Goal: Communication & Community: Answer question/provide support

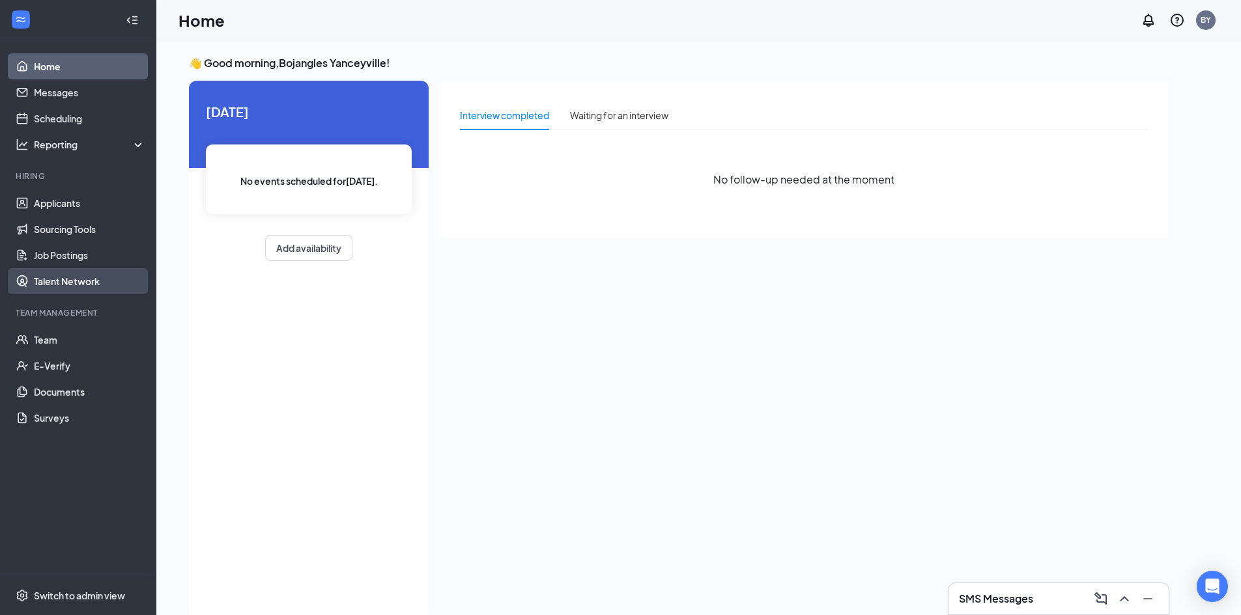
click at [85, 291] on link "Talent Network" at bounding box center [89, 281] width 111 height 26
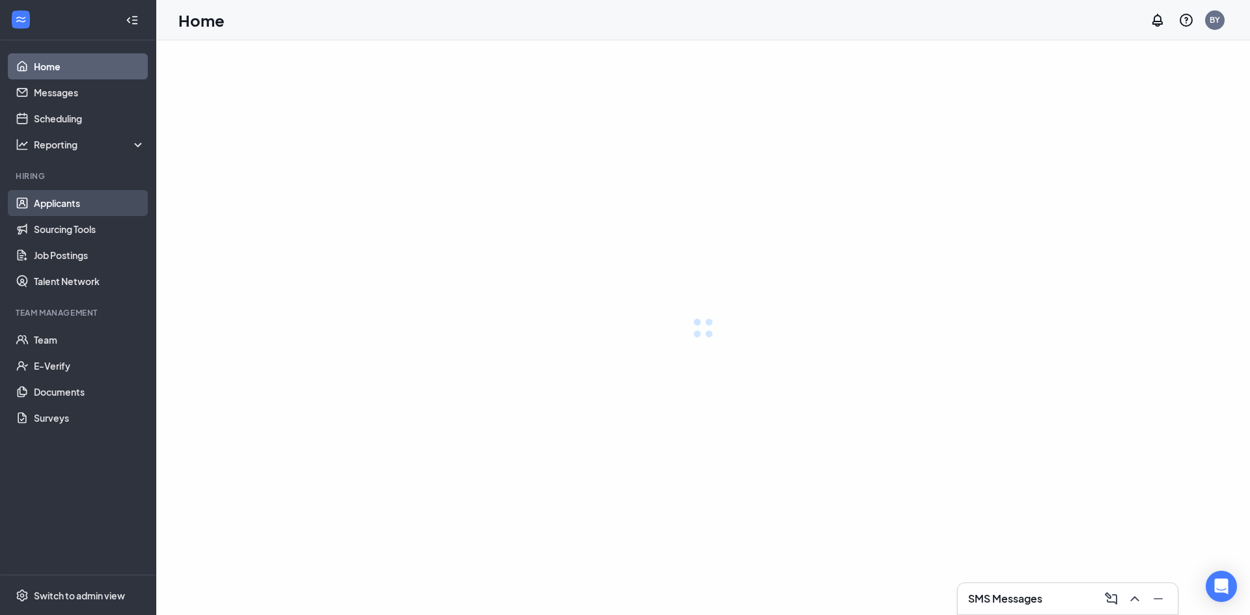
click at [59, 201] on link "Applicants" at bounding box center [89, 203] width 111 height 26
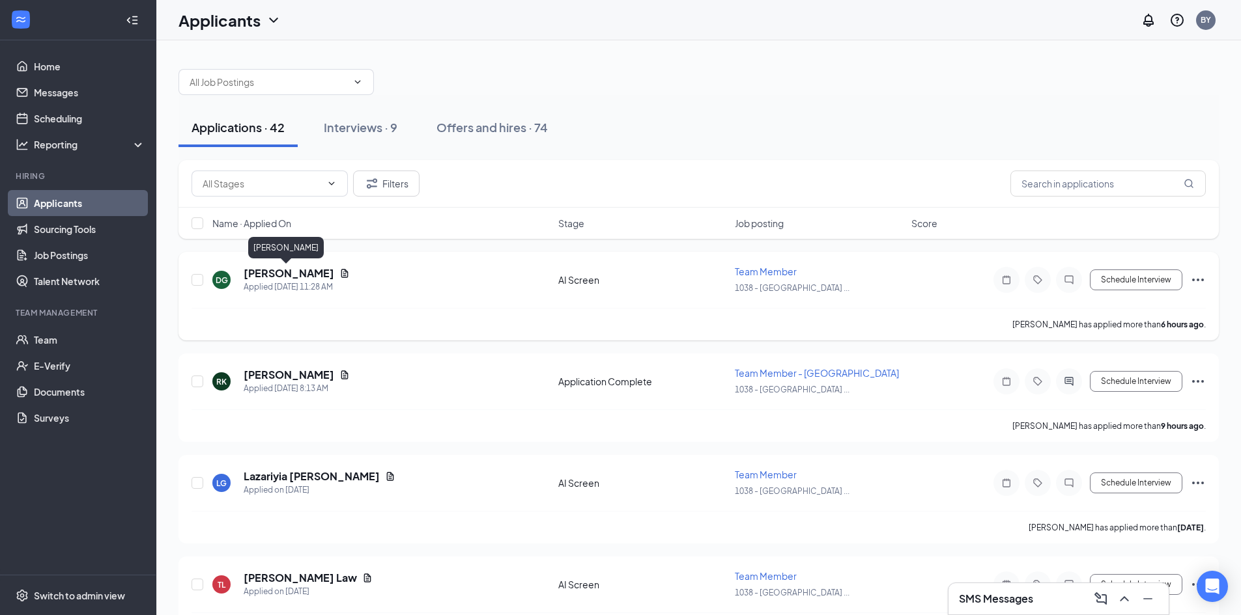
click at [276, 272] on h5 "[PERSON_NAME]" at bounding box center [289, 273] width 91 height 14
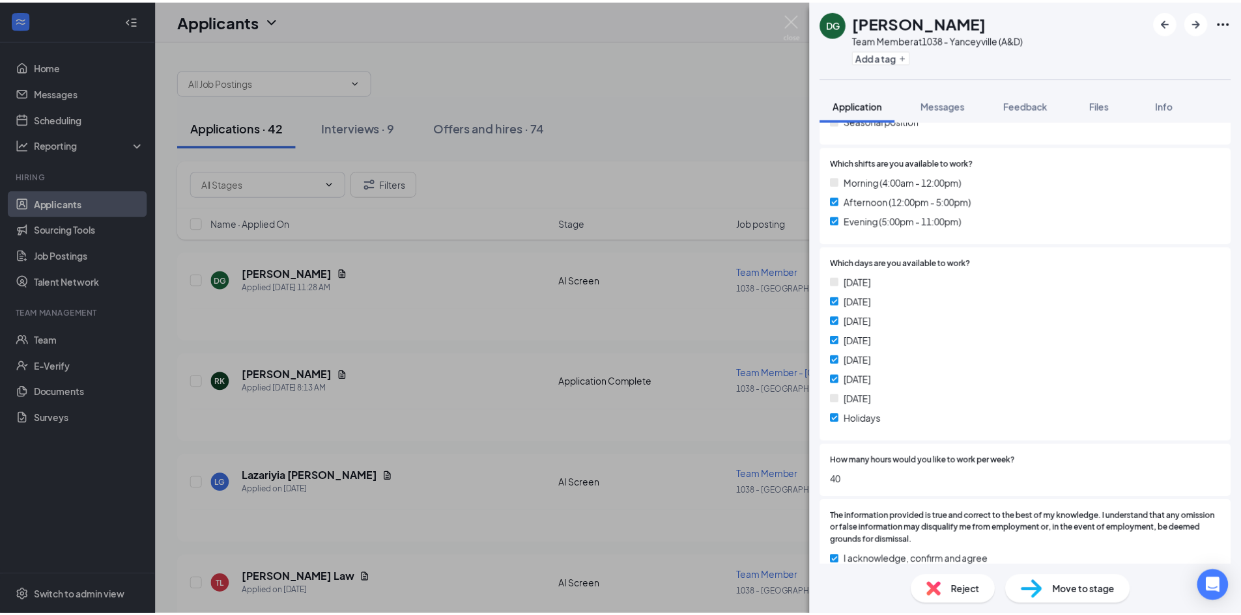
scroll to position [260, 0]
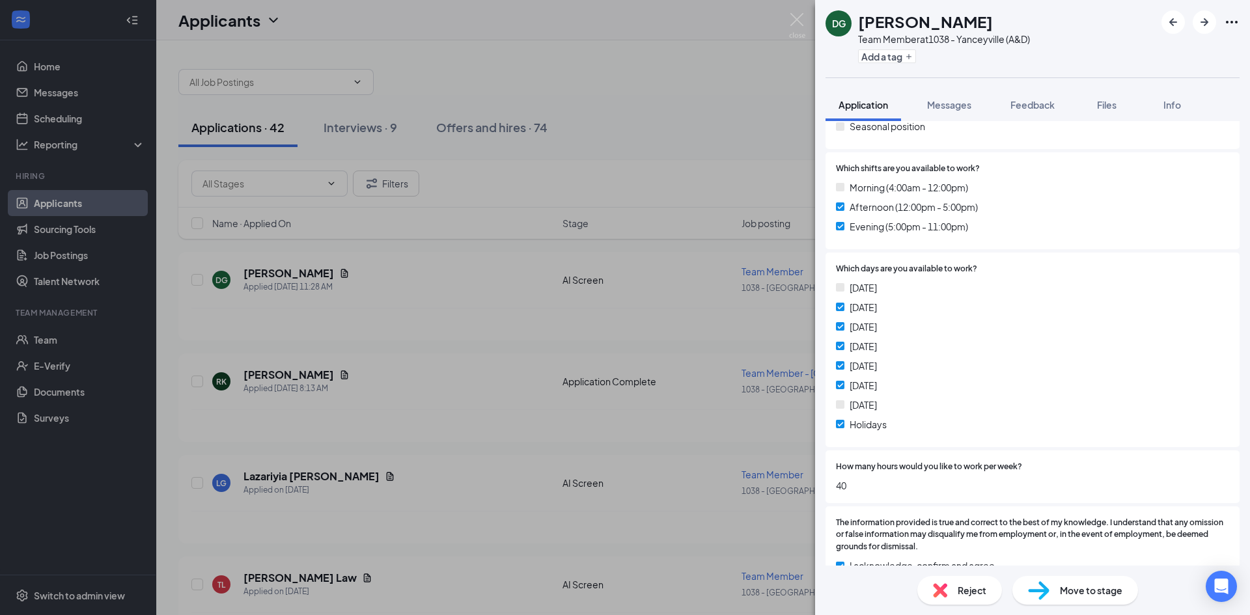
click at [702, 119] on div "DG [PERSON_NAME] Team Member at 1038 - Yanceyville (A&D) Add a tag Application …" at bounding box center [625, 307] width 1250 height 615
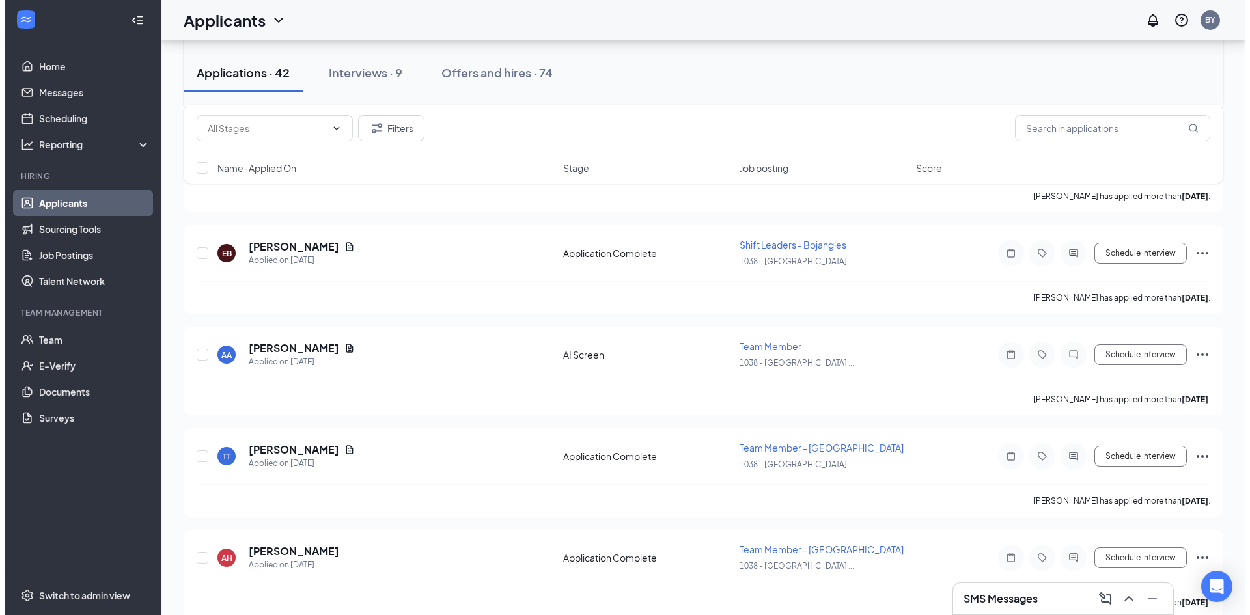
scroll to position [651, 0]
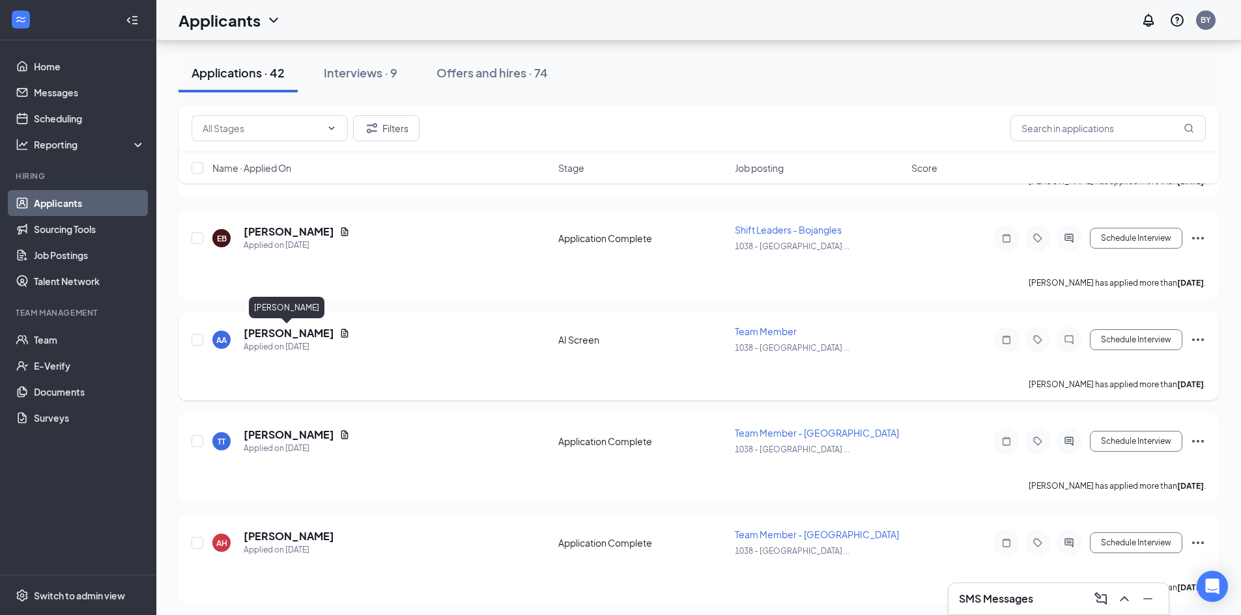
click at [302, 335] on h5 "[PERSON_NAME]" at bounding box center [289, 333] width 91 height 14
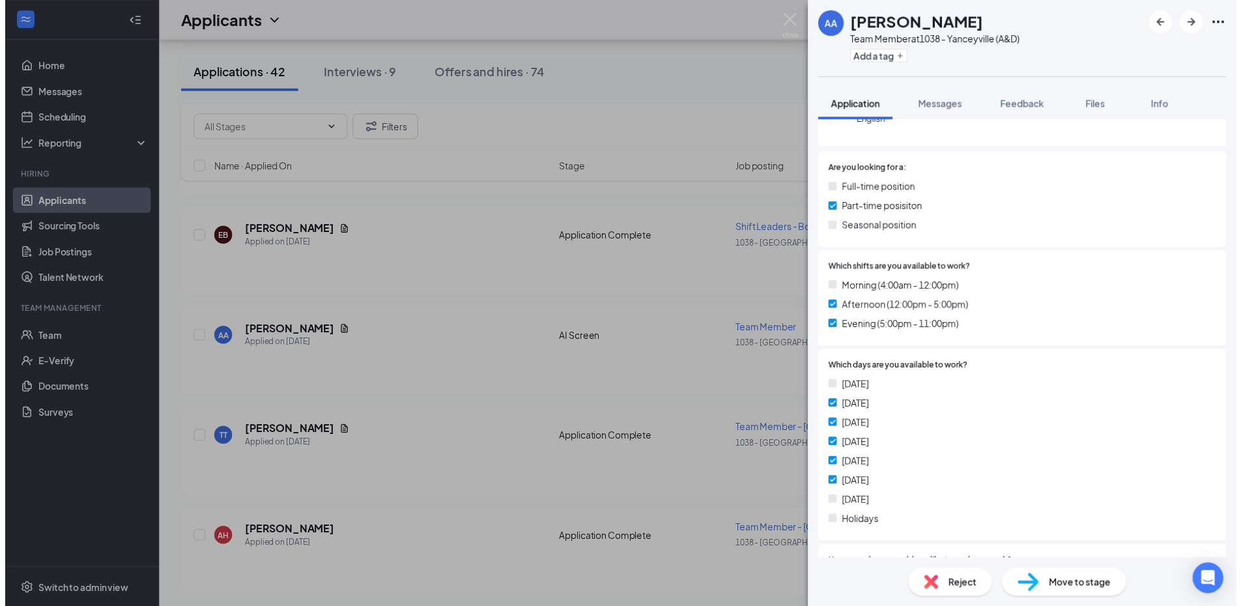
scroll to position [260, 0]
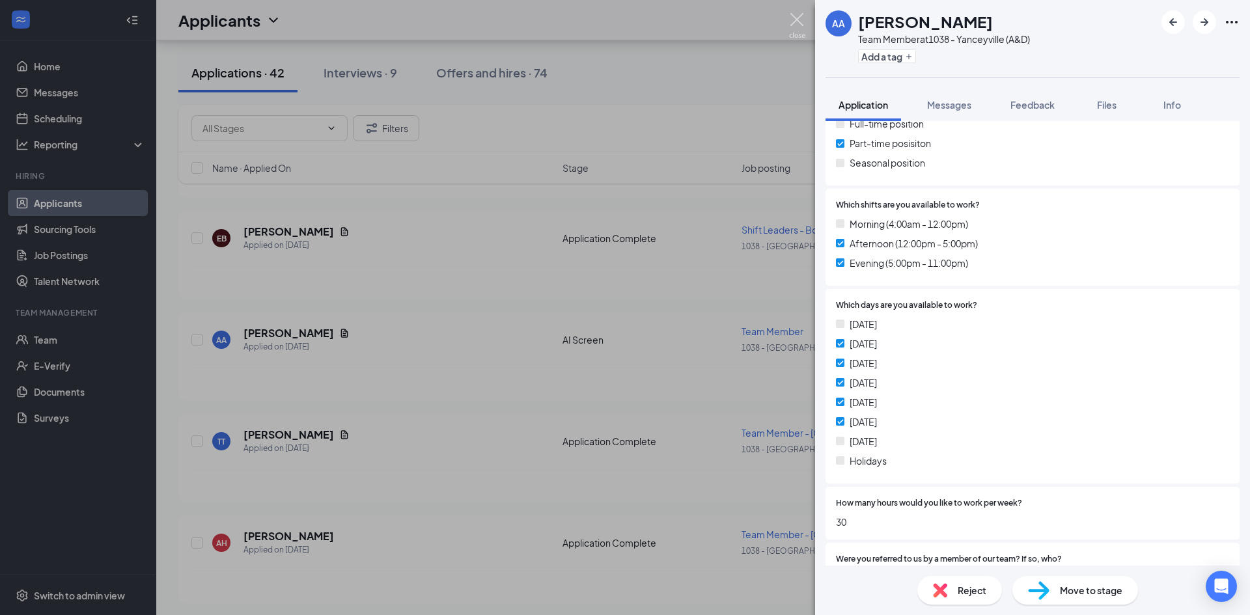
click at [798, 25] on img at bounding box center [797, 25] width 16 height 25
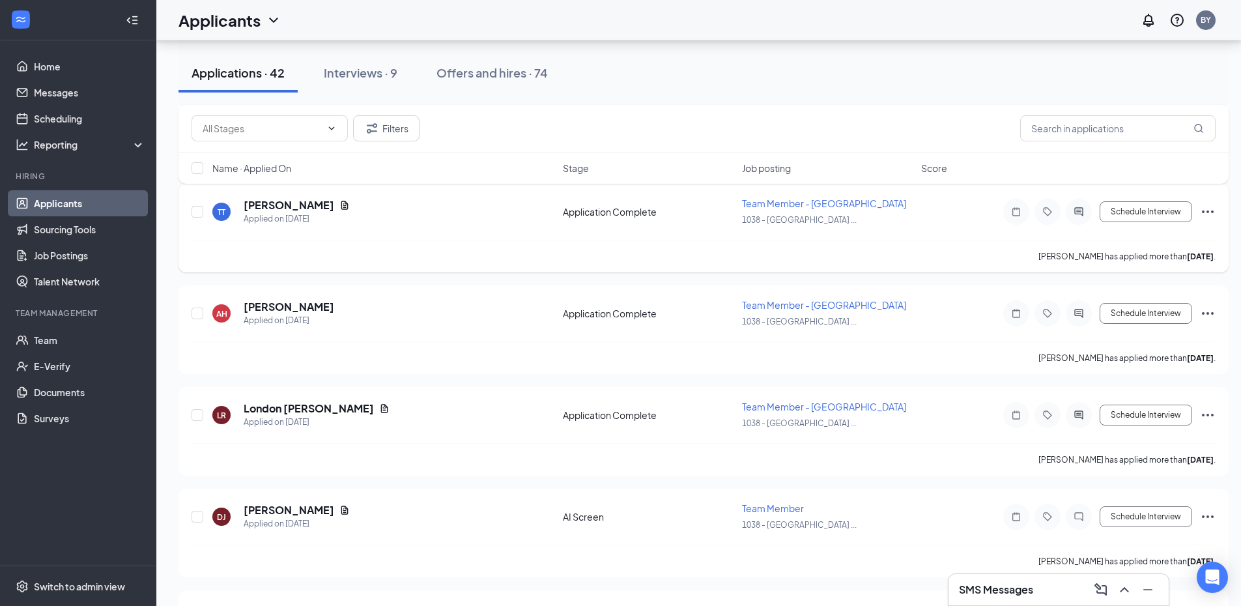
scroll to position [977, 0]
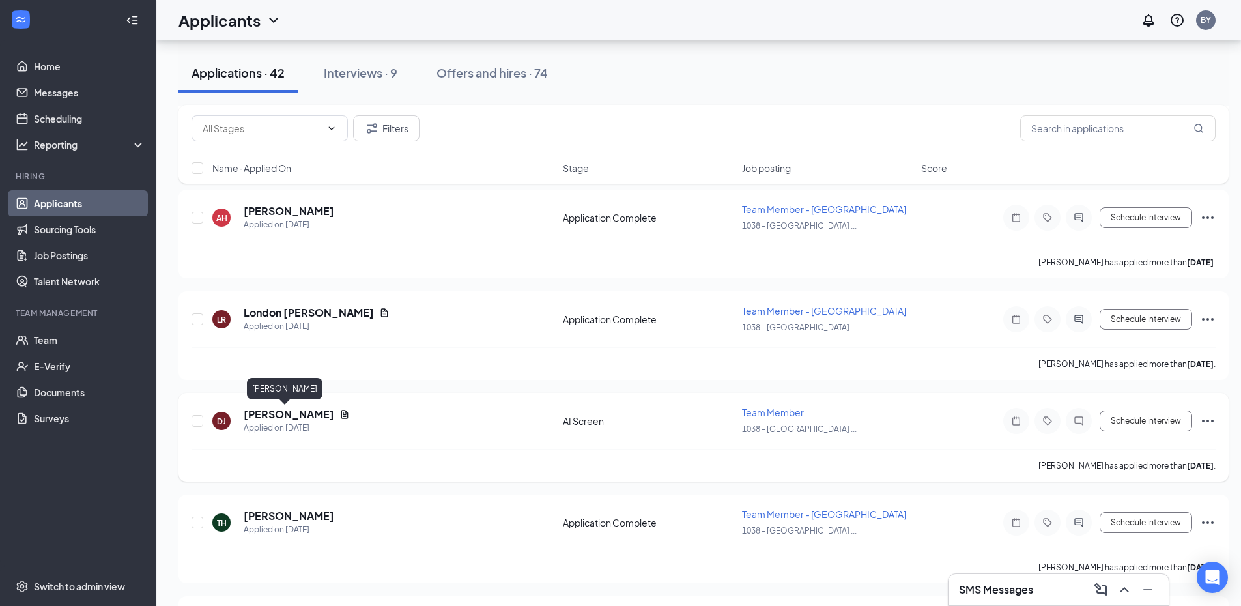
click at [283, 415] on h5 "[PERSON_NAME]" at bounding box center [289, 414] width 91 height 14
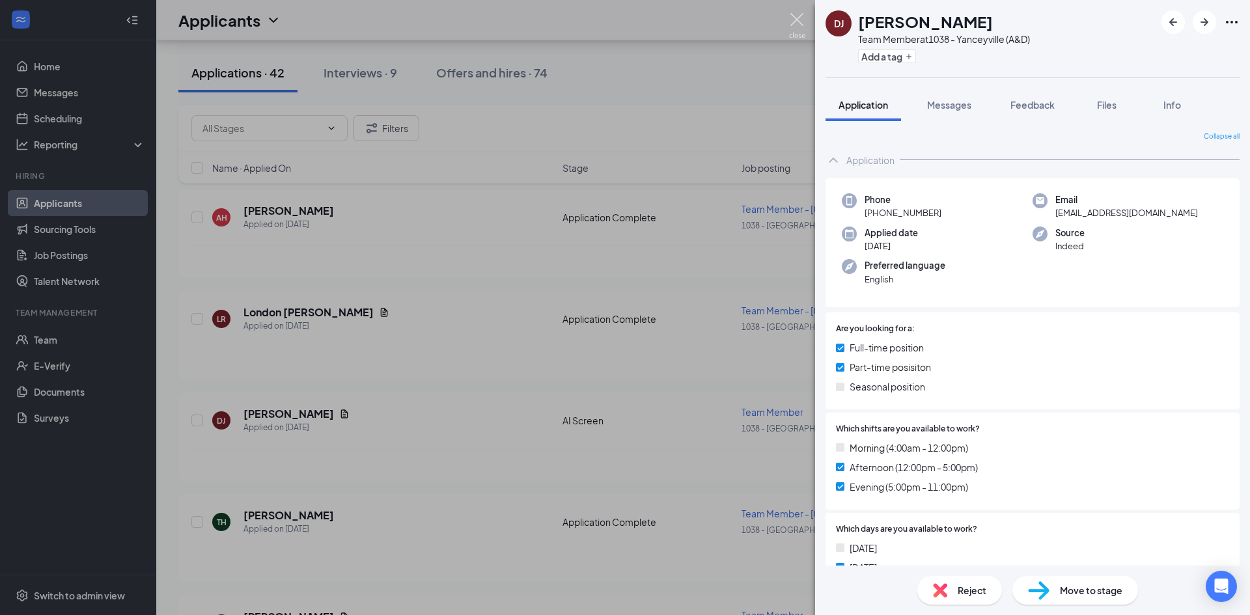
click at [793, 15] on img at bounding box center [797, 25] width 16 height 25
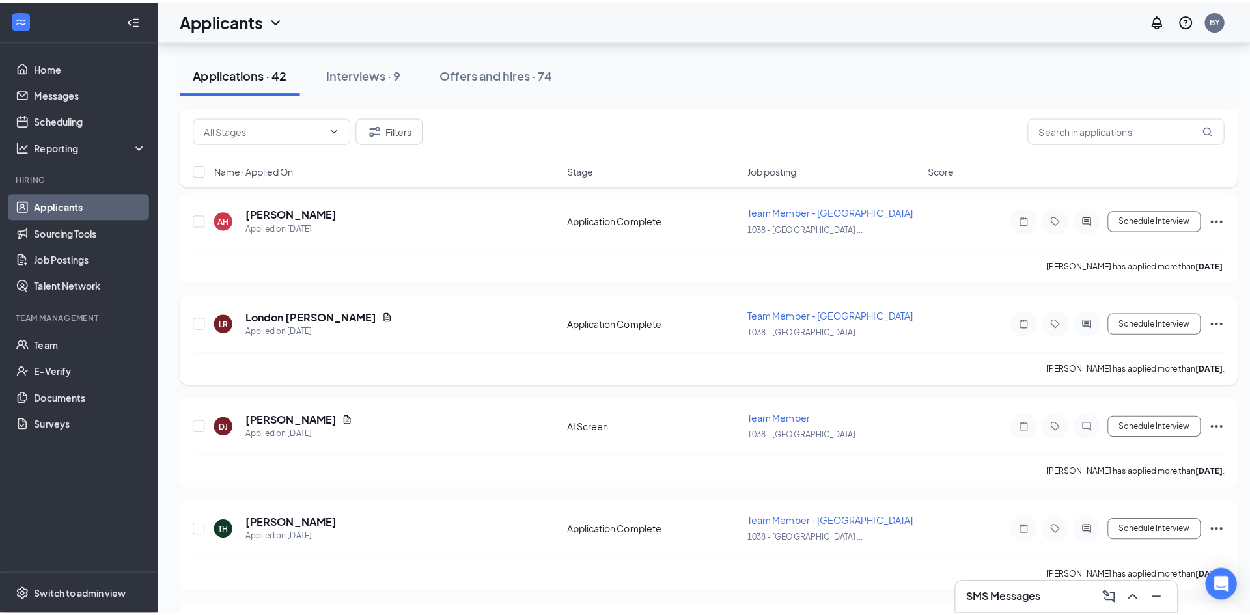
scroll to position [1172, 0]
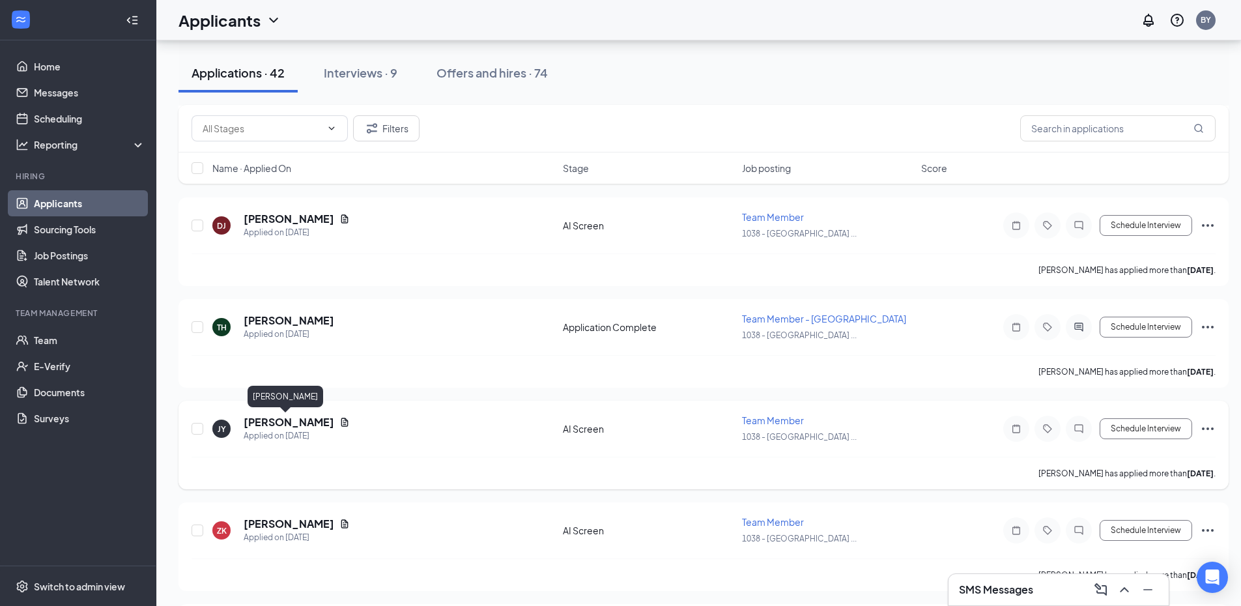
click at [275, 421] on h5 "[PERSON_NAME]" at bounding box center [289, 422] width 91 height 14
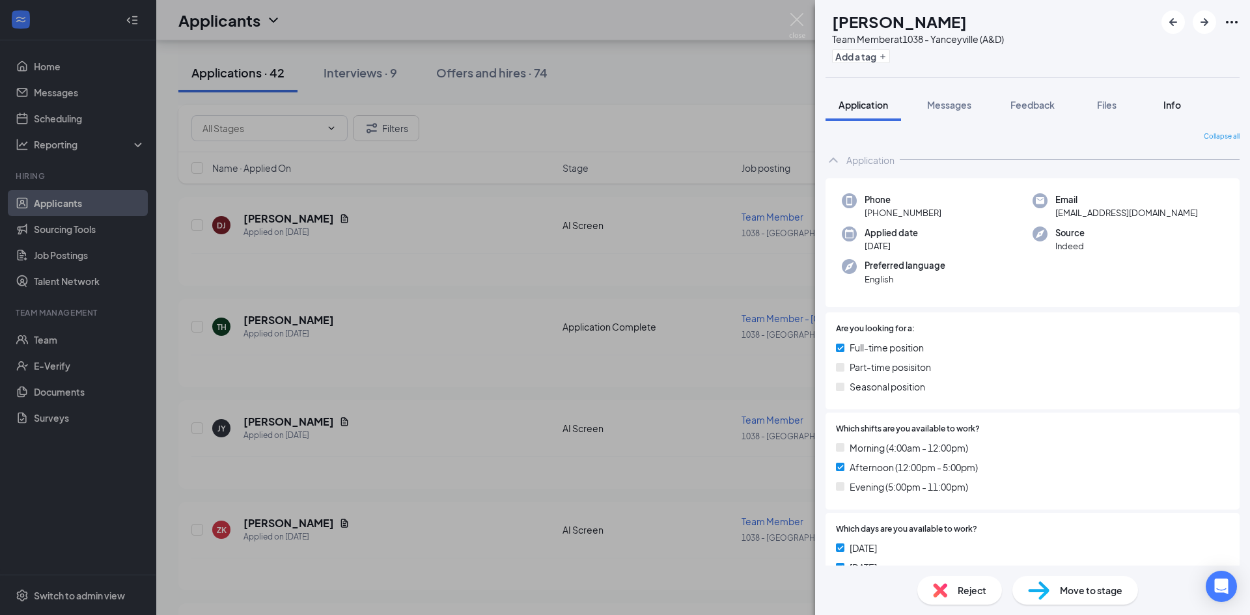
click at [1165, 104] on span "Info" at bounding box center [1173, 105] width 18 height 12
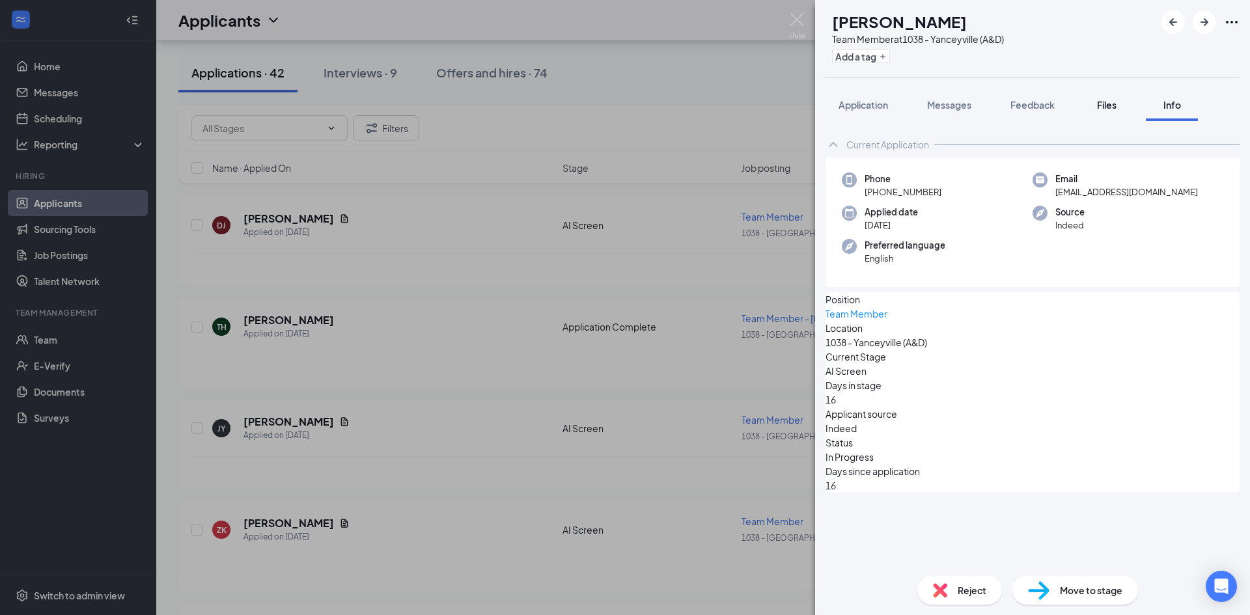
click at [1119, 104] on div "Files" at bounding box center [1107, 104] width 26 height 13
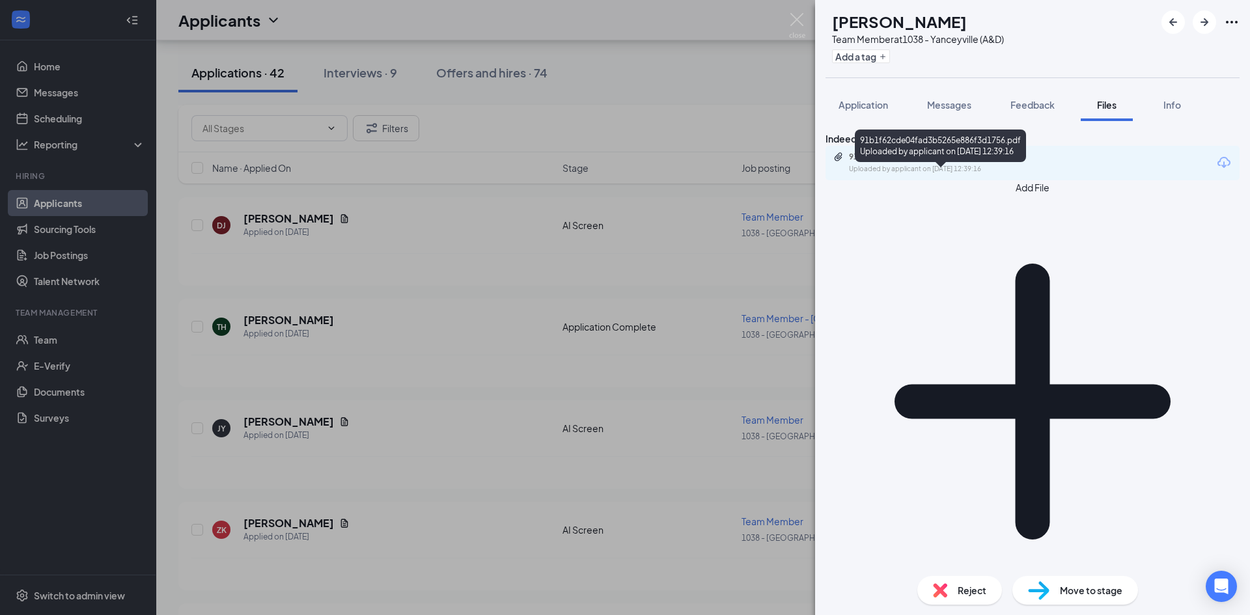
click at [976, 162] on div "91b1f62cde04fad3b5265e886f3d1756.pdf" at bounding box center [940, 157] width 182 height 10
click at [952, 98] on div "Messages" at bounding box center [949, 104] width 44 height 13
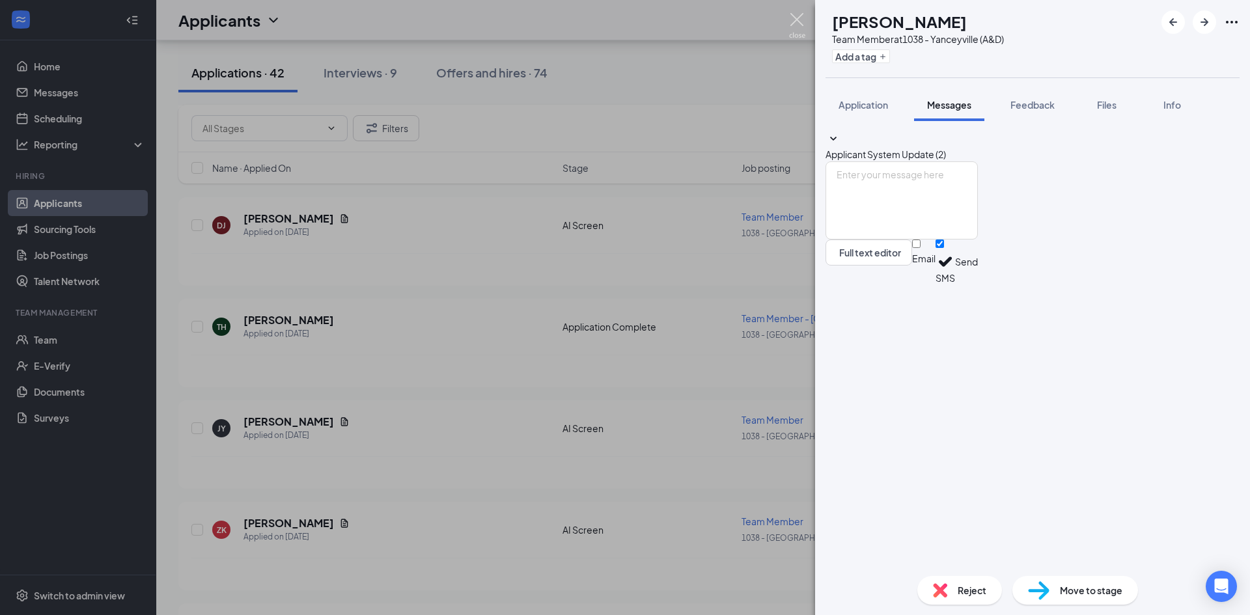
click at [801, 21] on img at bounding box center [797, 25] width 16 height 25
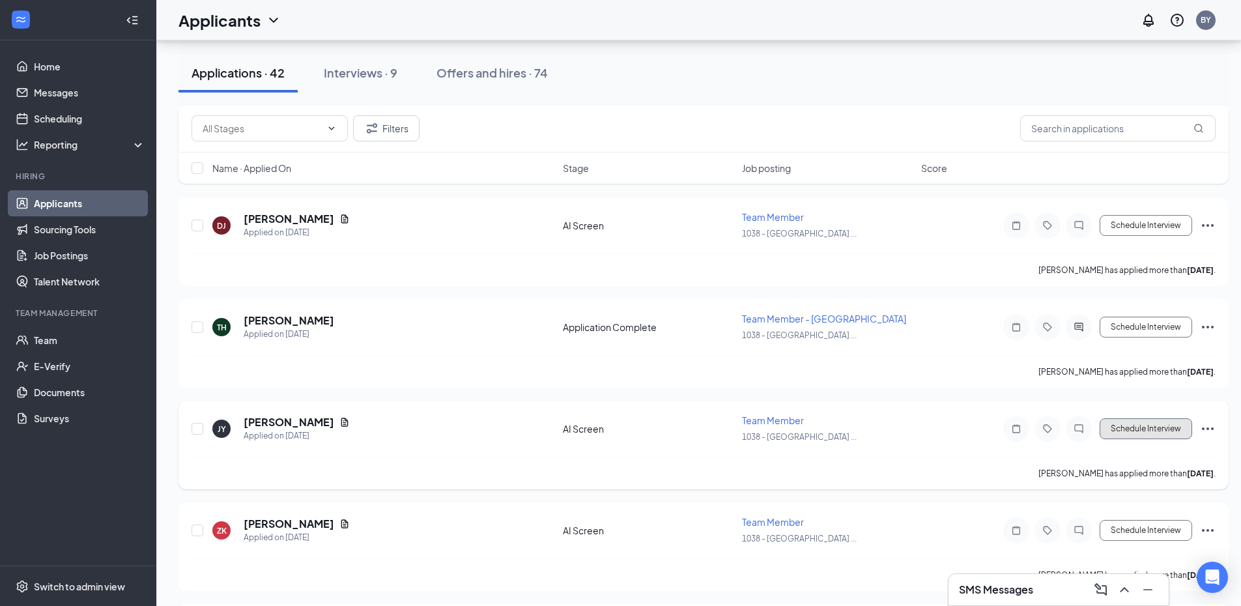
click at [1139, 433] on button "Schedule Interview" at bounding box center [1145, 428] width 92 height 21
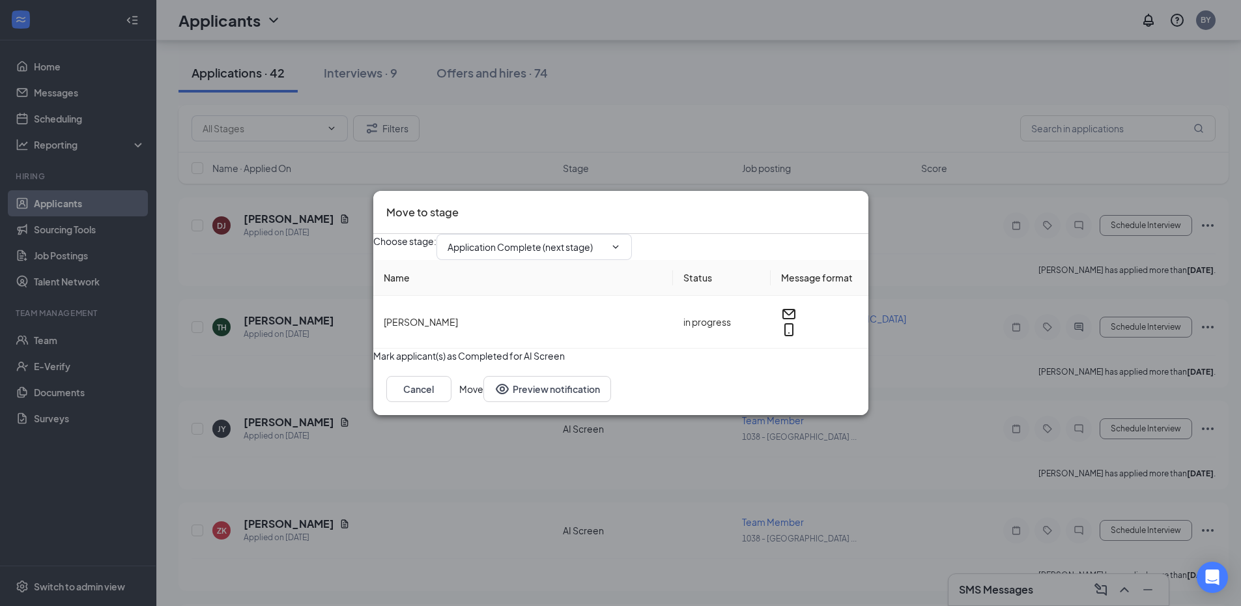
click at [483, 402] on button "Move" at bounding box center [471, 389] width 24 height 26
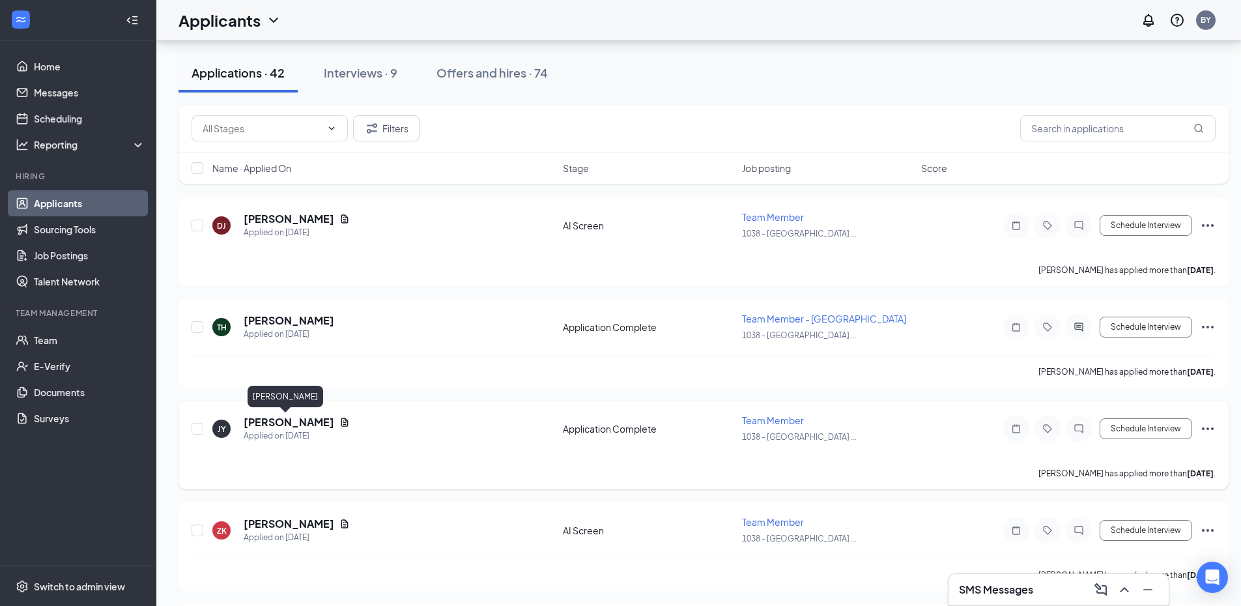
click at [279, 425] on h5 "[PERSON_NAME]" at bounding box center [289, 422] width 91 height 14
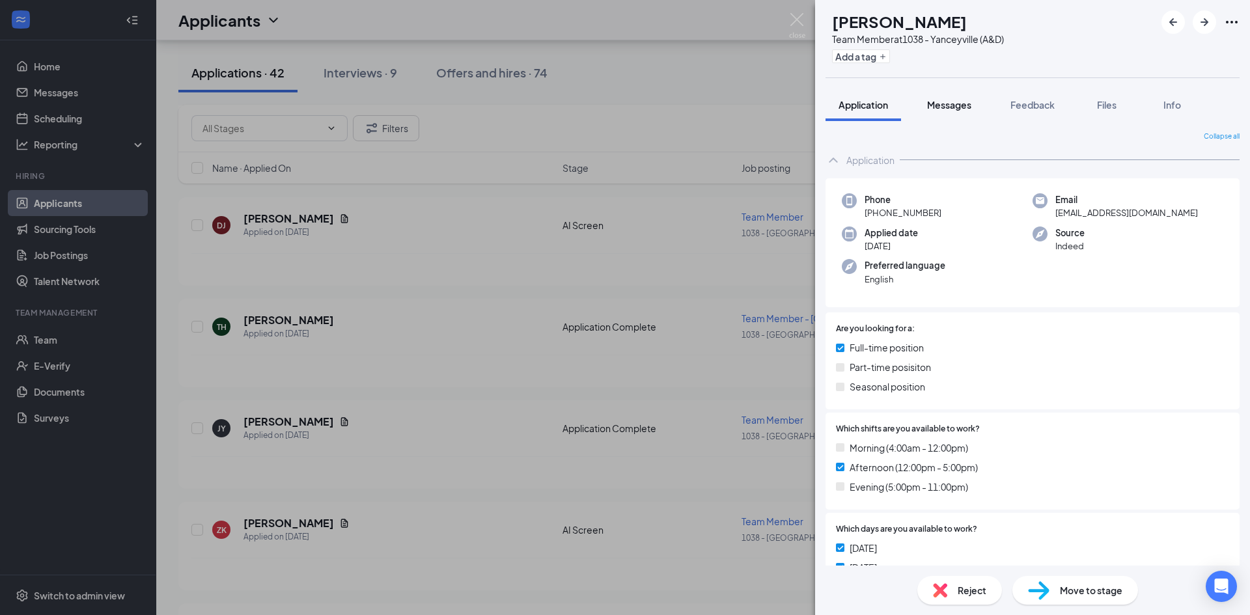
click at [954, 109] on span "Messages" at bounding box center [949, 105] width 44 height 12
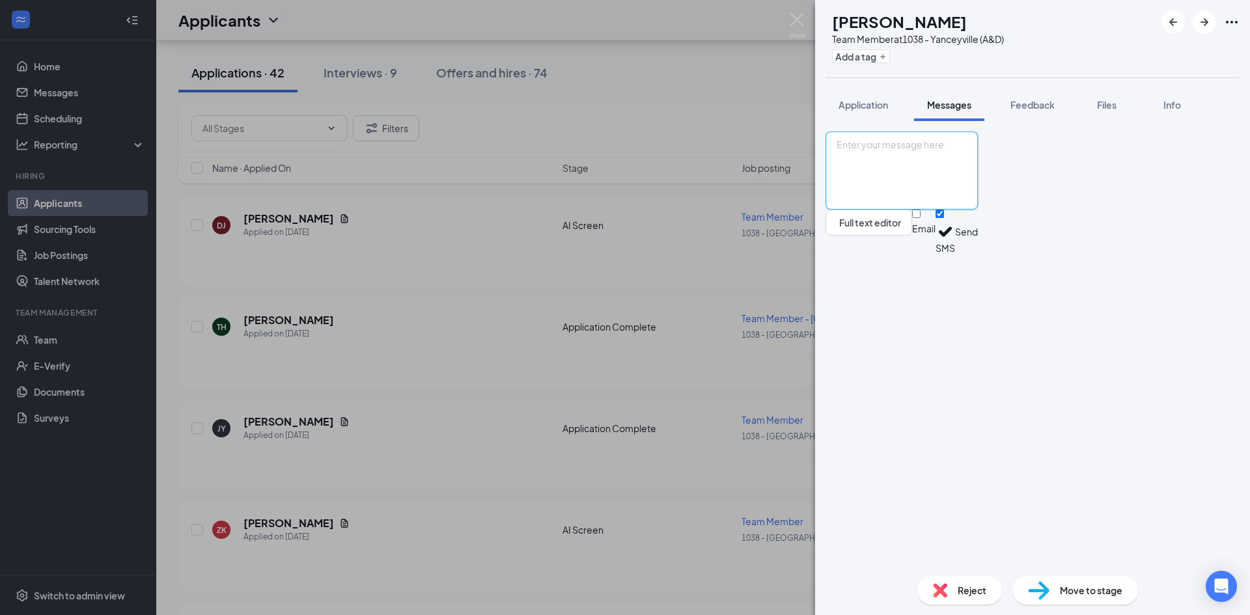
click at [918, 210] on textarea at bounding box center [902, 171] width 152 height 78
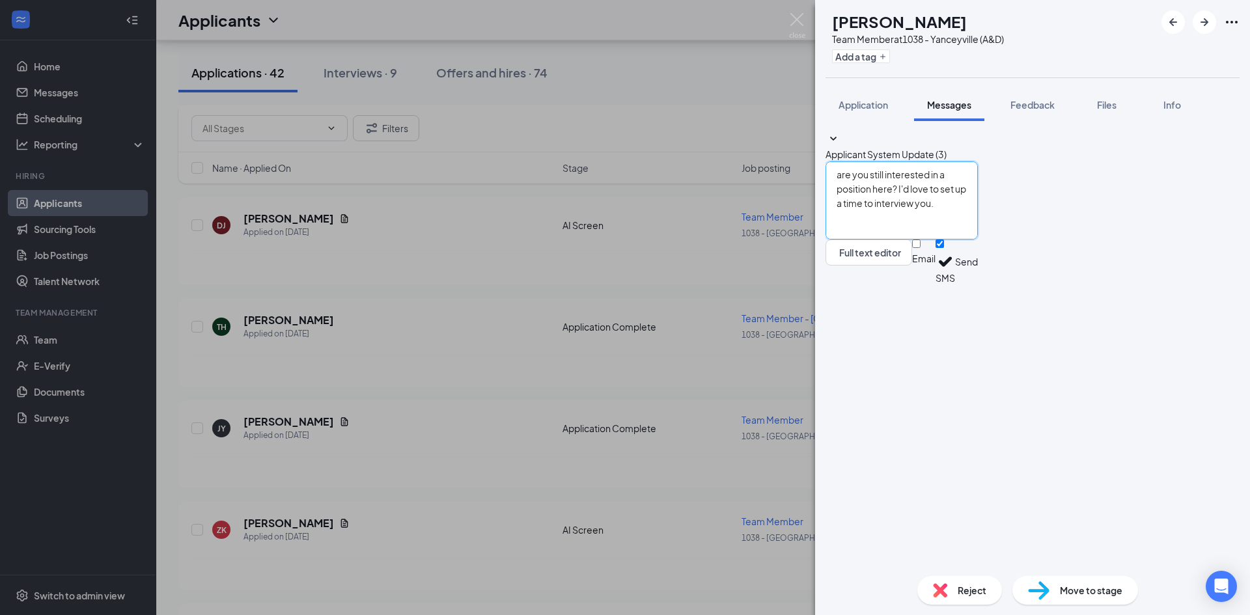
type textarea "are you still interested in a position here? I'd love to set up a time to inter…"
click at [978, 285] on button "Send" at bounding box center [966, 262] width 23 height 45
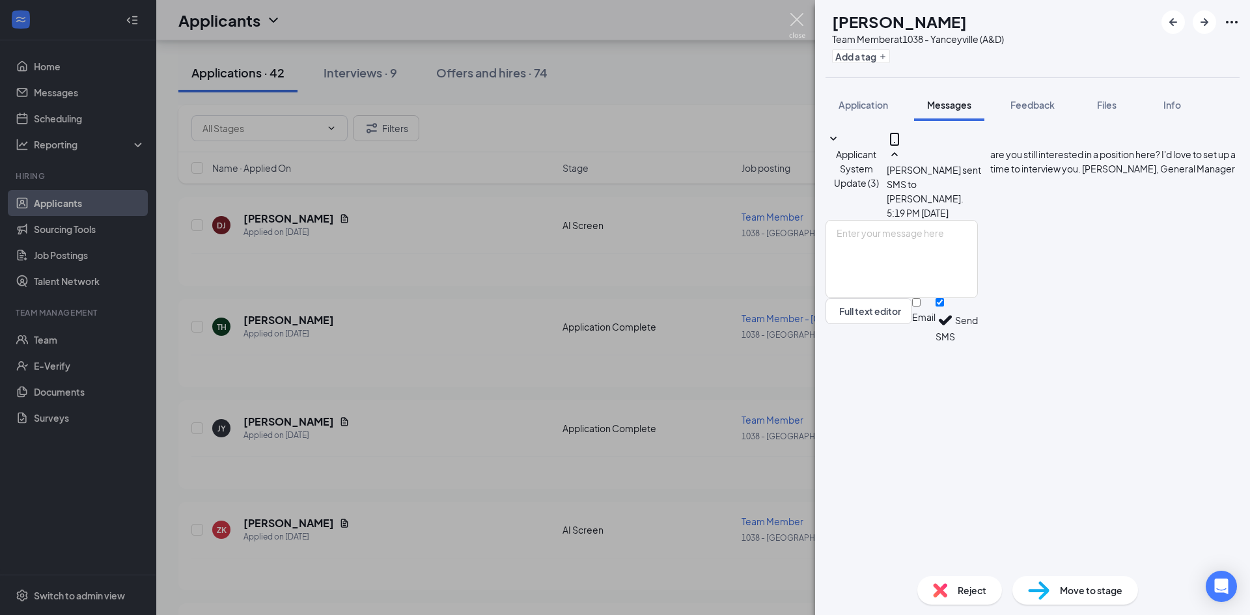
click at [792, 24] on img at bounding box center [797, 25] width 16 height 25
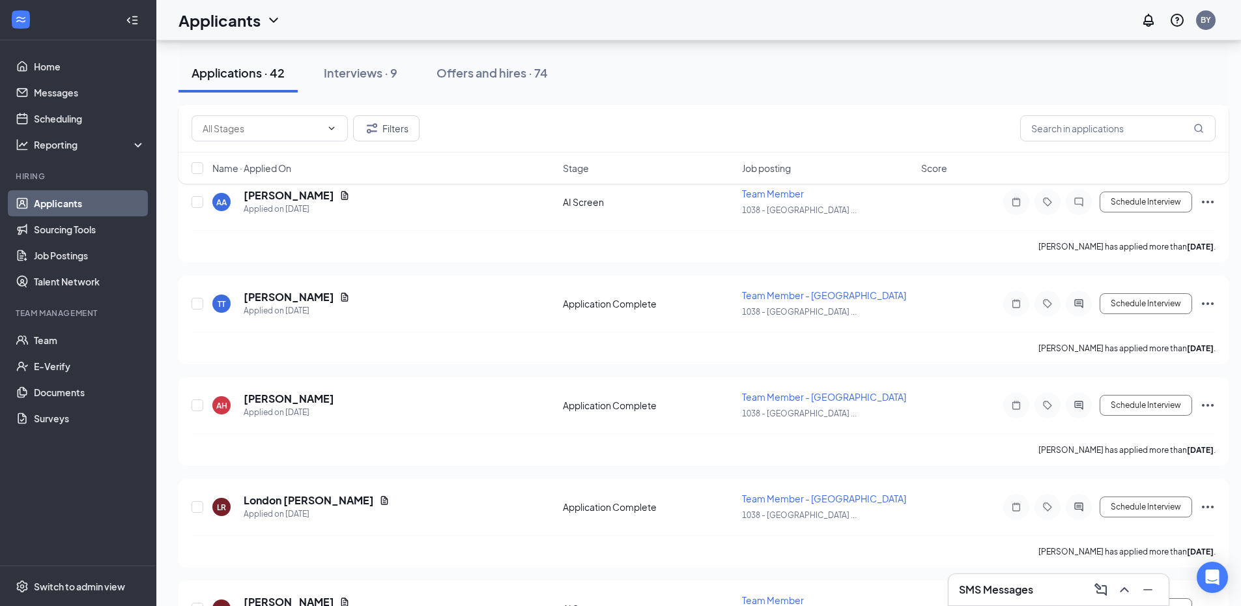
scroll to position [781, 0]
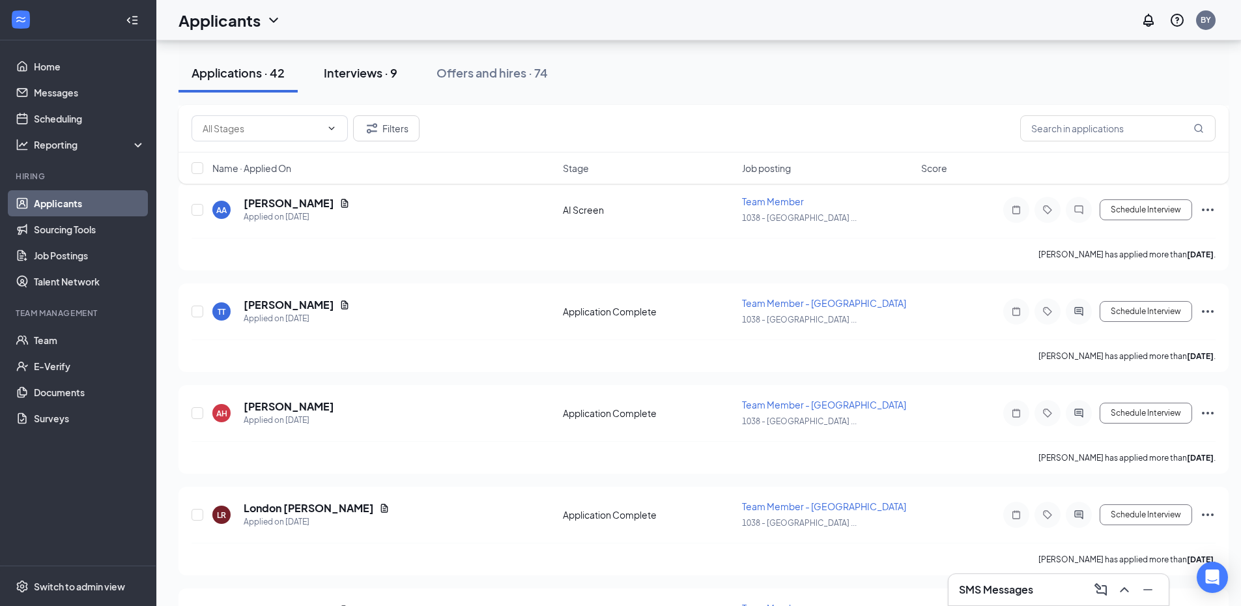
click at [379, 83] on button "Interviews · 9" at bounding box center [361, 72] width 100 height 39
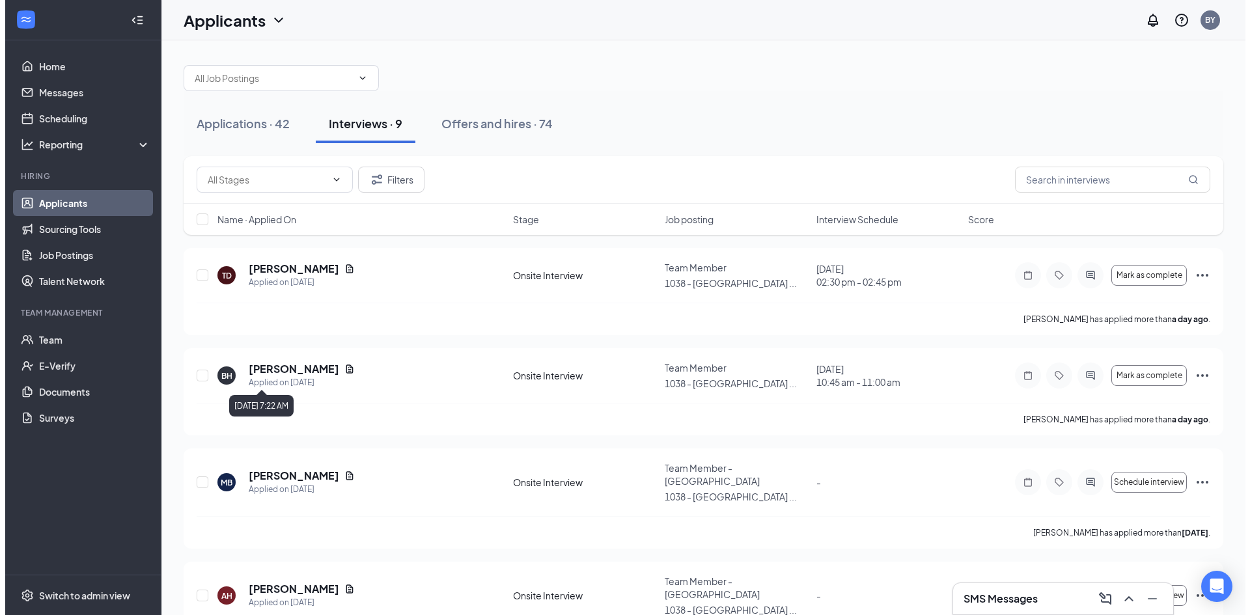
scroll to position [65, 0]
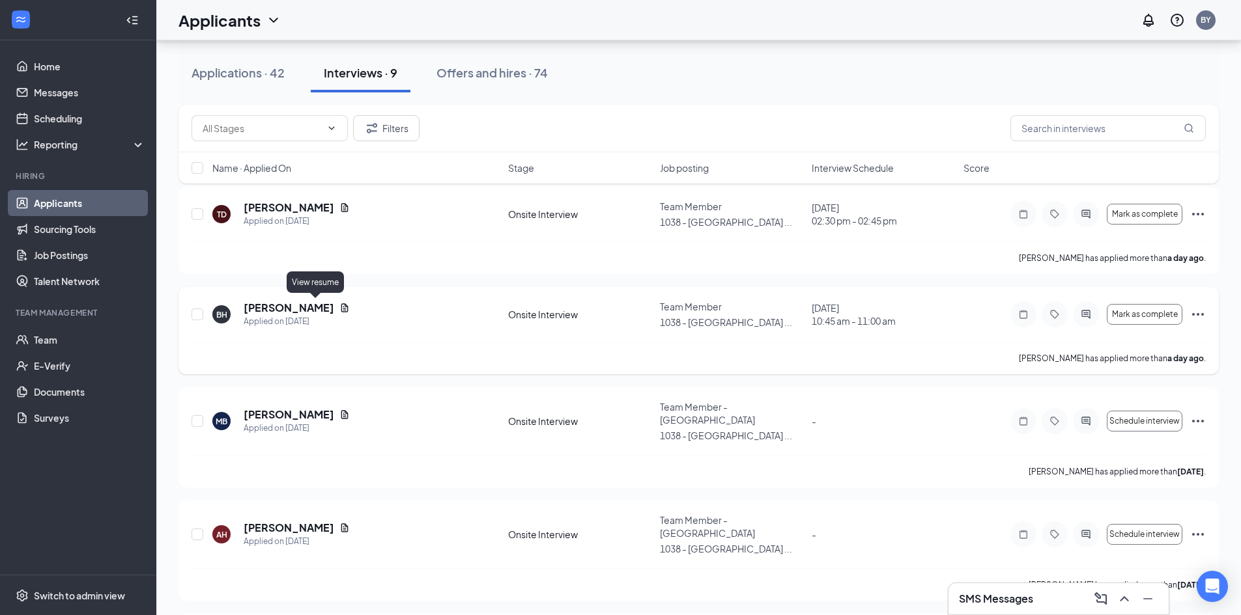
click at [339, 305] on icon "Document" at bounding box center [344, 308] width 10 height 10
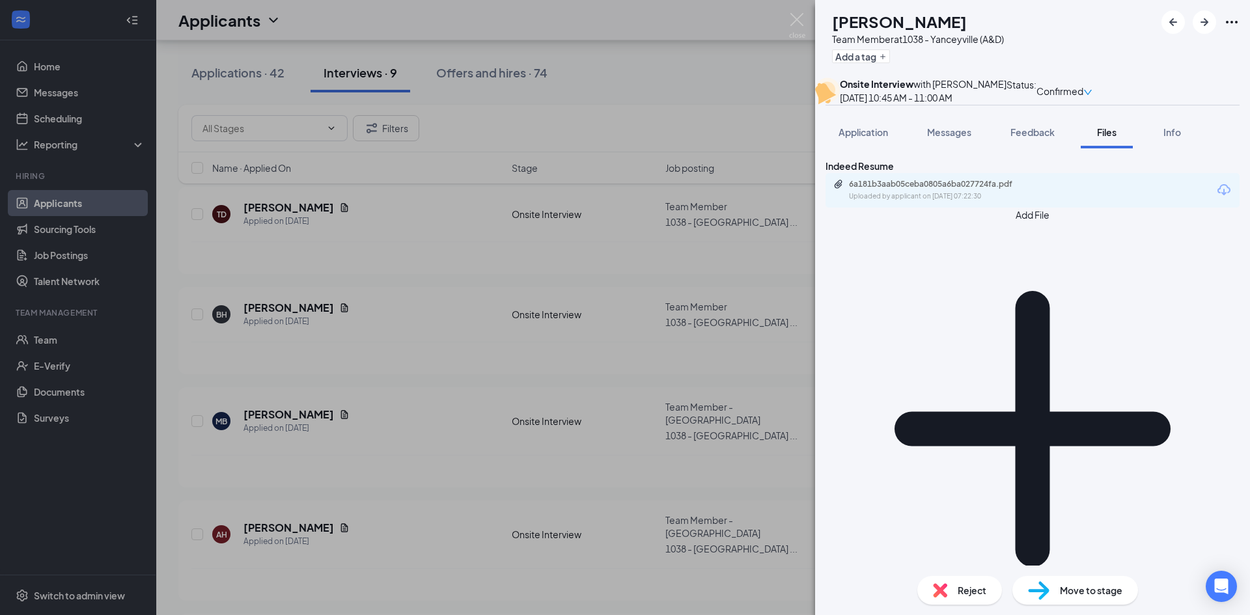
click at [976, 208] on div "Indeed Resume 6a181b3aab05ceba0805a6ba027724fa.pdf Uploaded by applicant on [DA…" at bounding box center [1033, 183] width 414 height 49
click at [976, 202] on div "Uploaded by applicant on [DATE] 07:22:30" at bounding box center [946, 196] width 195 height 10
click at [796, 17] on img at bounding box center [797, 25] width 16 height 25
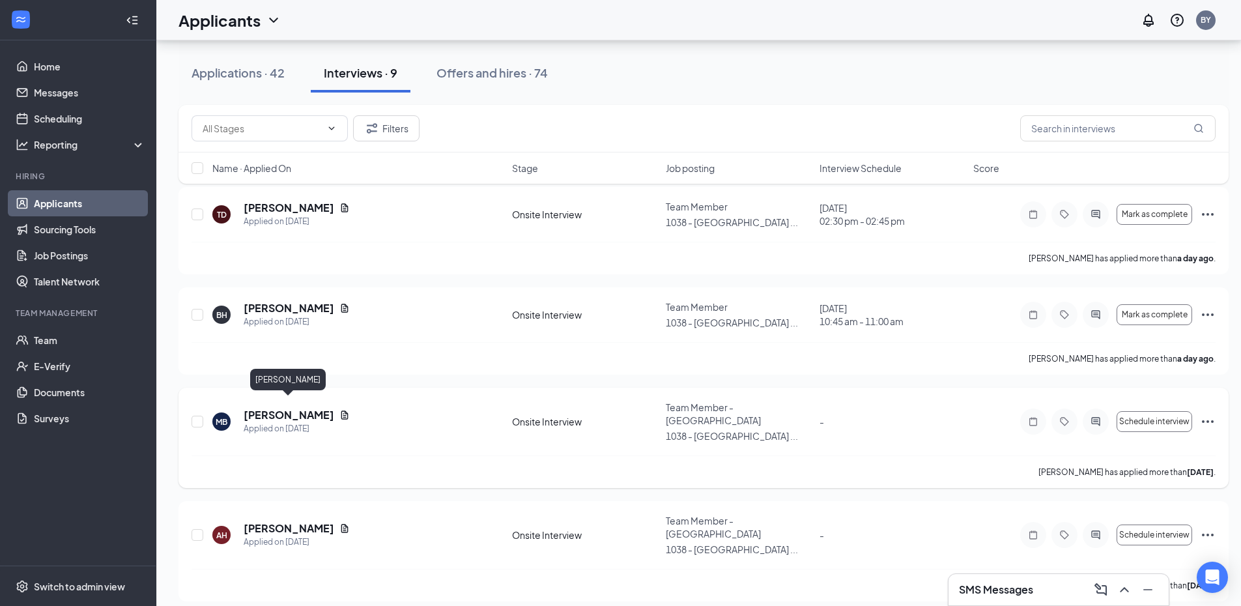
click at [314, 408] on h5 "[PERSON_NAME]" at bounding box center [289, 415] width 91 height 14
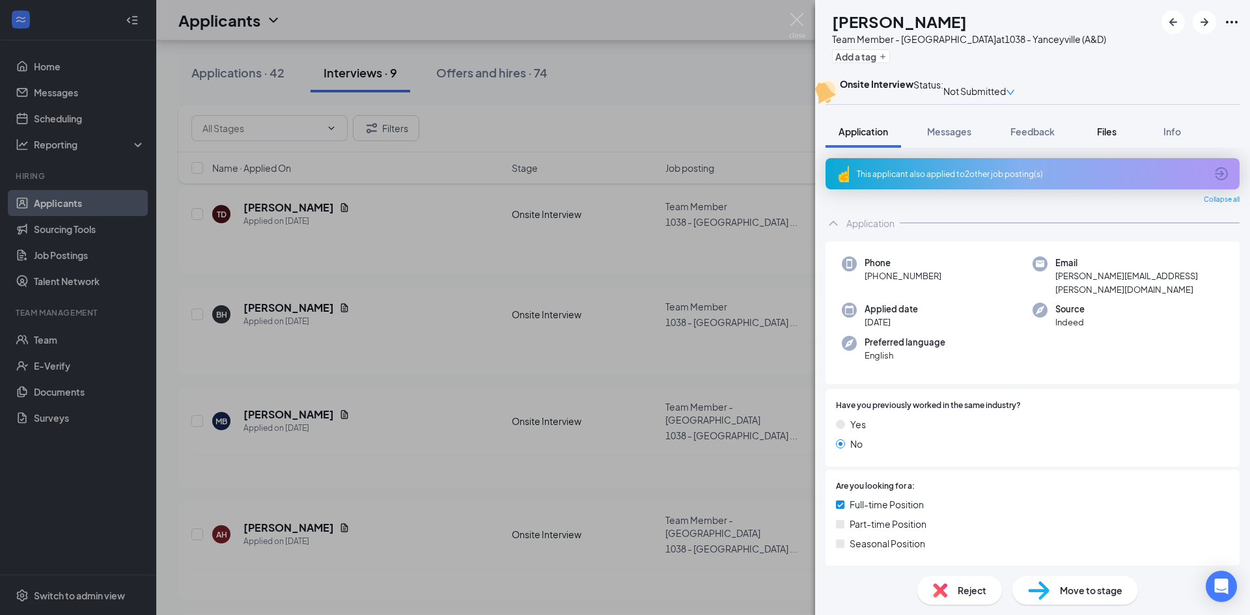
click at [1116, 137] on span "Files" at bounding box center [1107, 132] width 20 height 12
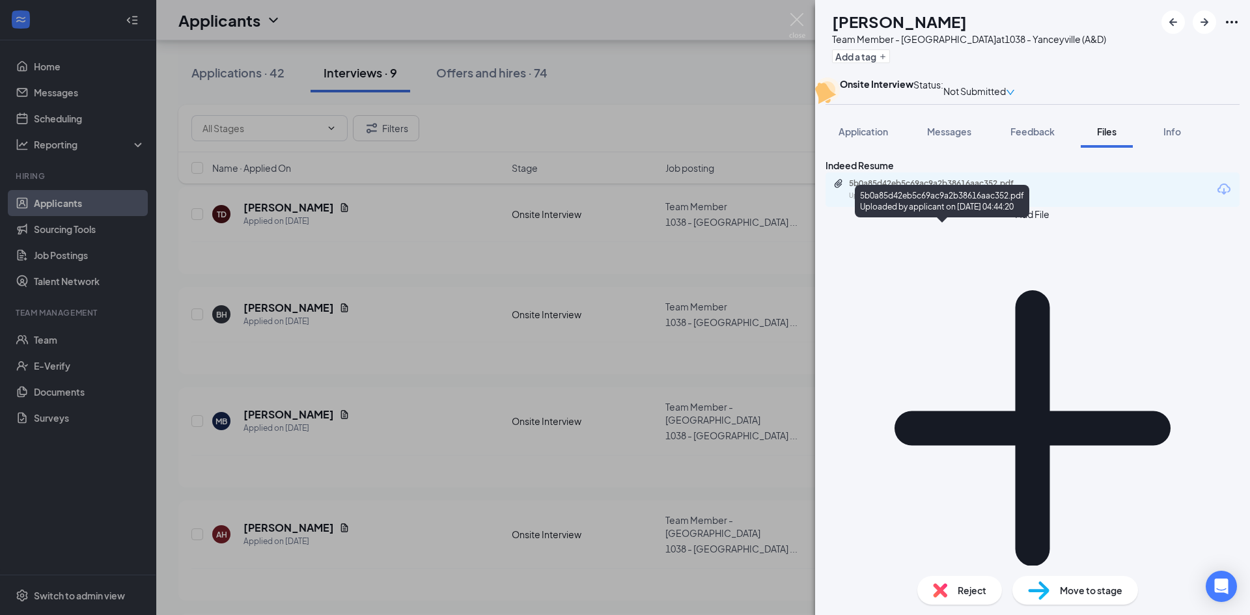
click at [963, 201] on div "Uploaded by applicant on [DATE] 04:44:20" at bounding box center [946, 196] width 195 height 10
click at [843, 148] on button "Application" at bounding box center [864, 131] width 76 height 33
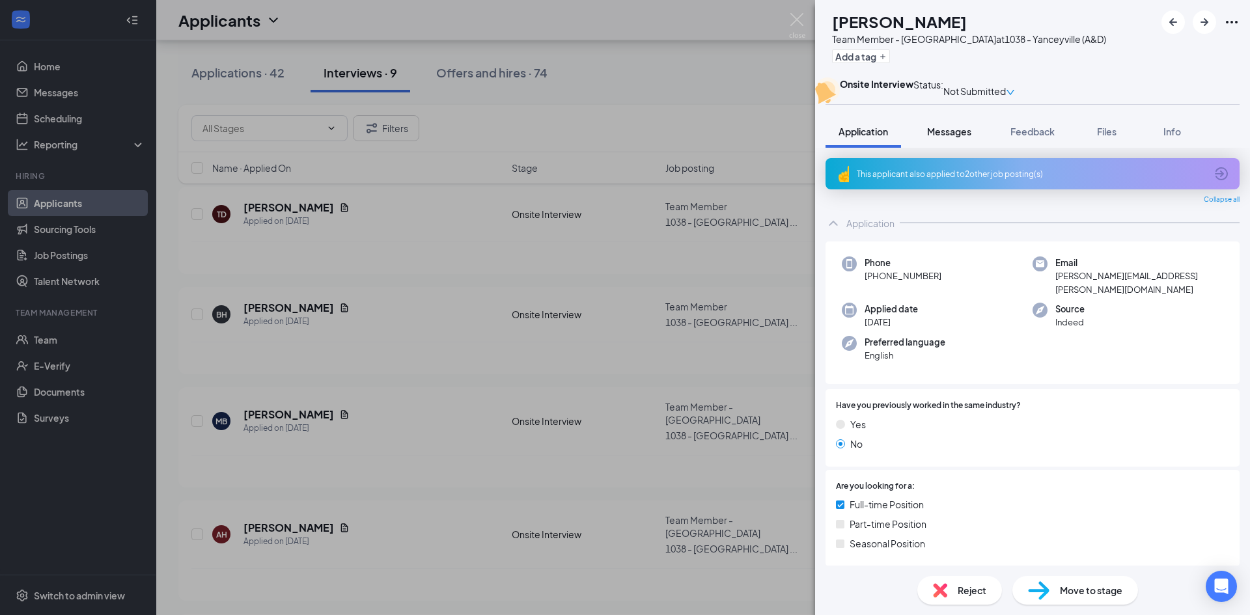
click at [949, 148] on button "Messages" at bounding box center [949, 131] width 70 height 33
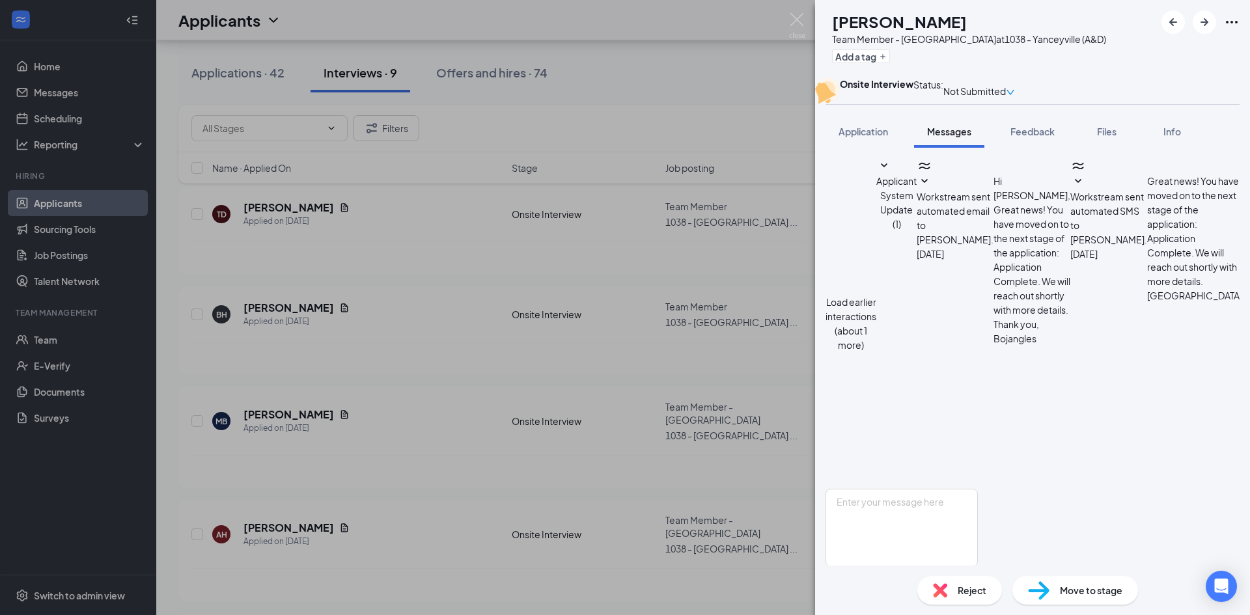
scroll to position [361, 0]
click at [878, 489] on textarea at bounding box center [902, 528] width 152 height 78
type textarea "Are ypu still interested in a position here? I'd like to set up a time to do an…"
click at [978, 567] on button "Send" at bounding box center [966, 589] width 23 height 45
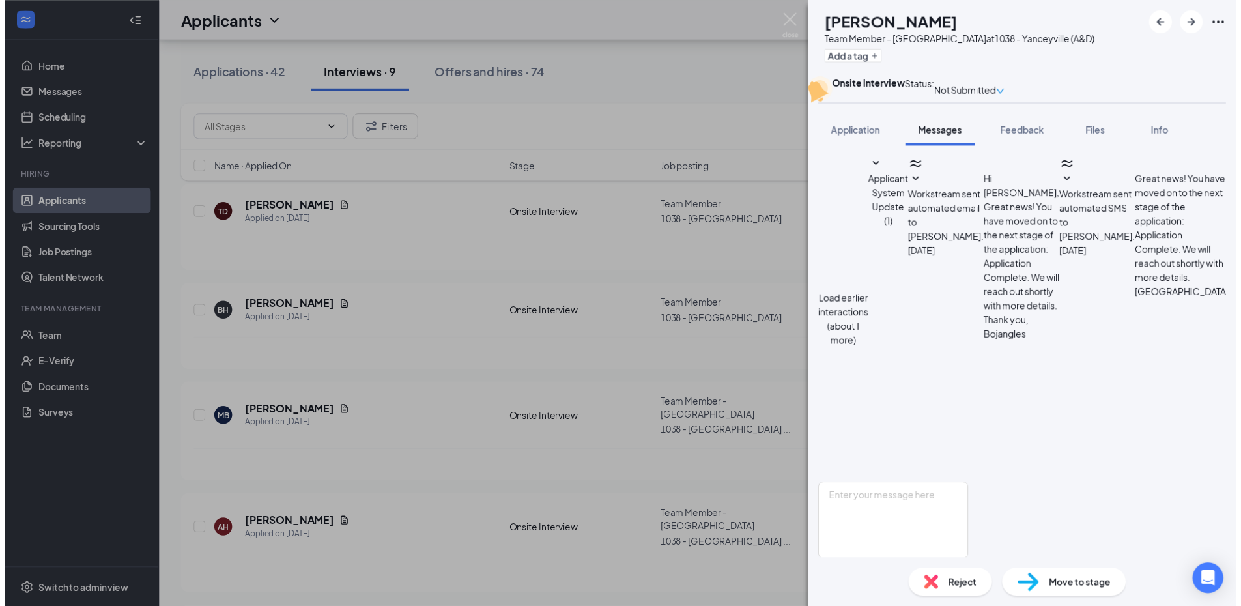
scroll to position [488, 0]
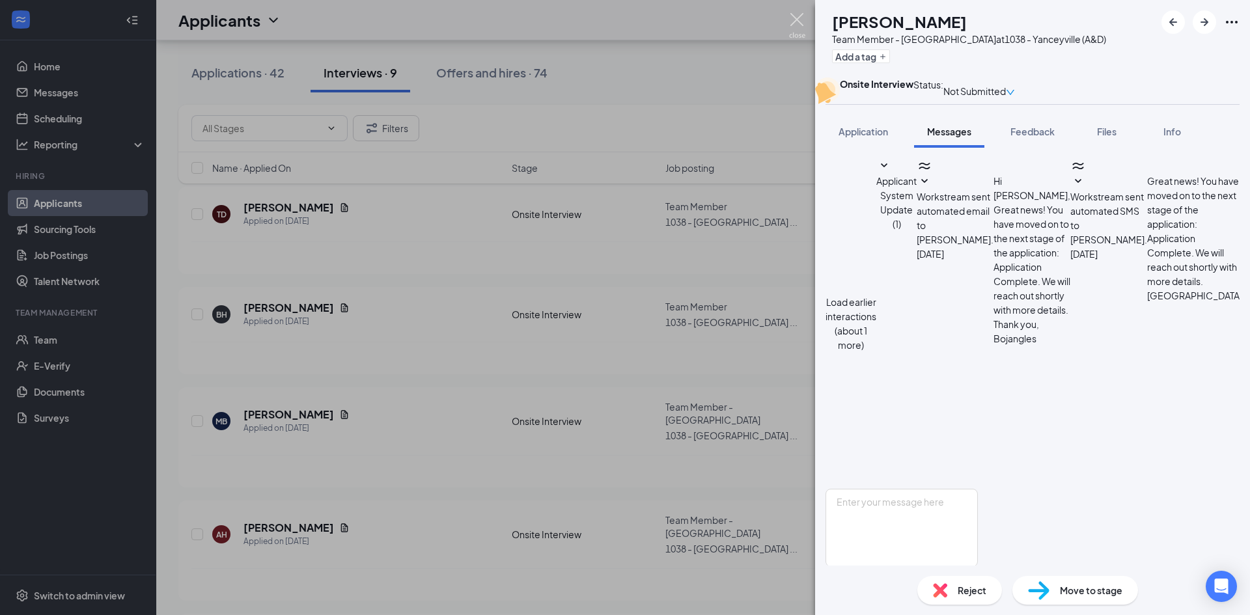
click at [797, 21] on img at bounding box center [797, 25] width 16 height 25
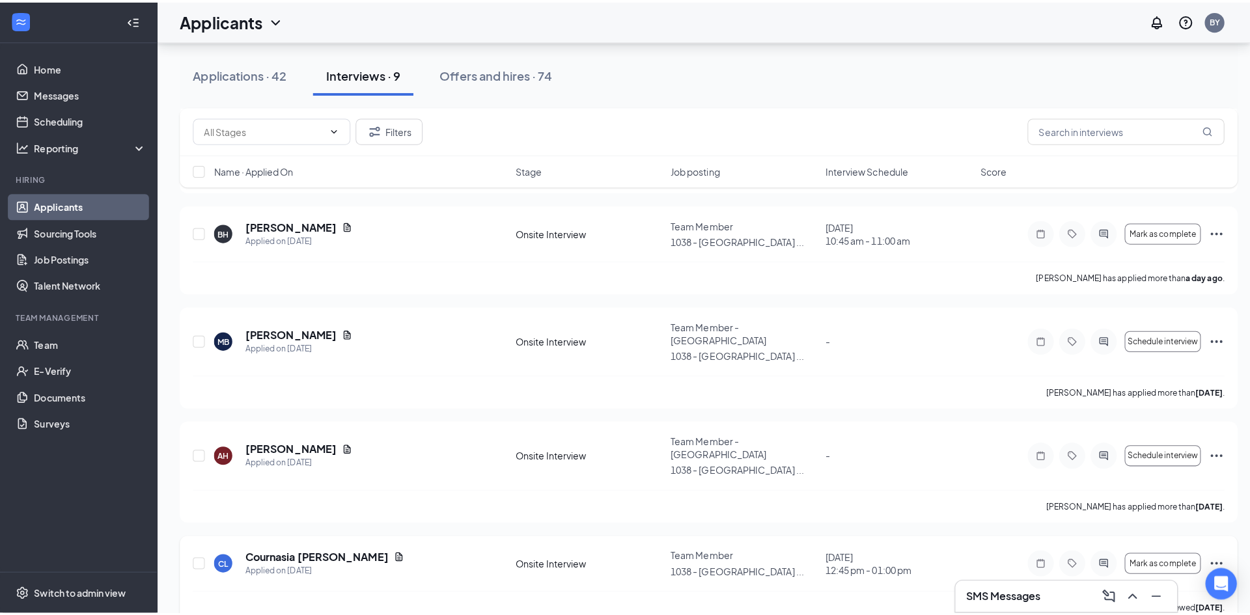
scroll to position [195, 0]
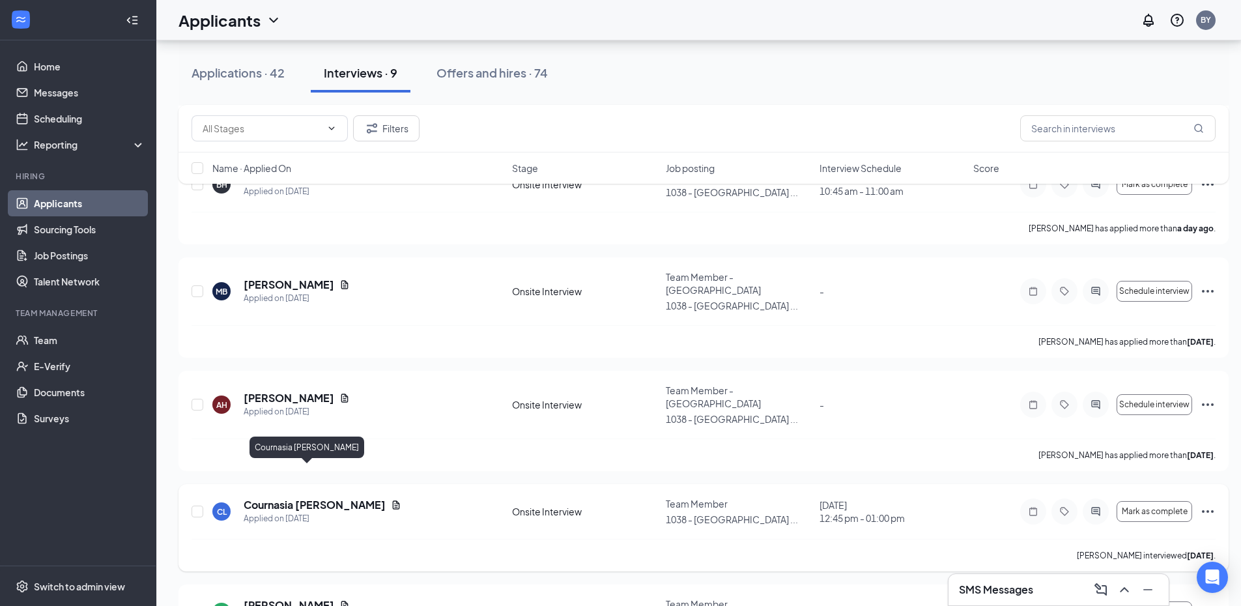
click at [303, 498] on h5 "Cournasia [PERSON_NAME]" at bounding box center [315, 505] width 142 height 14
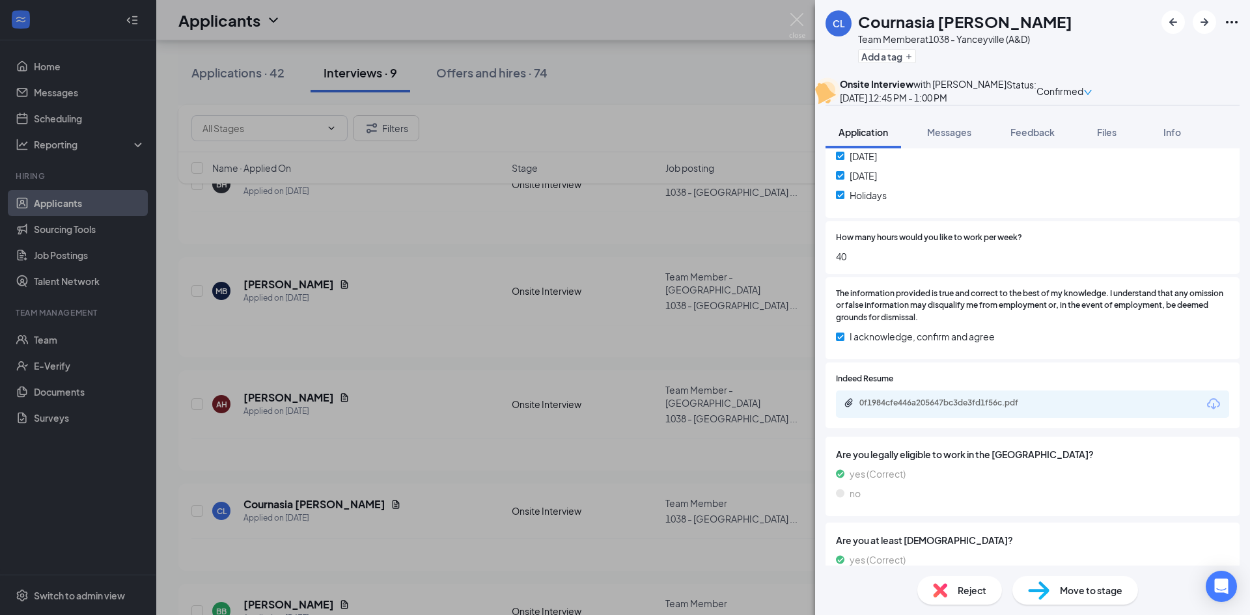
scroll to position [521, 0]
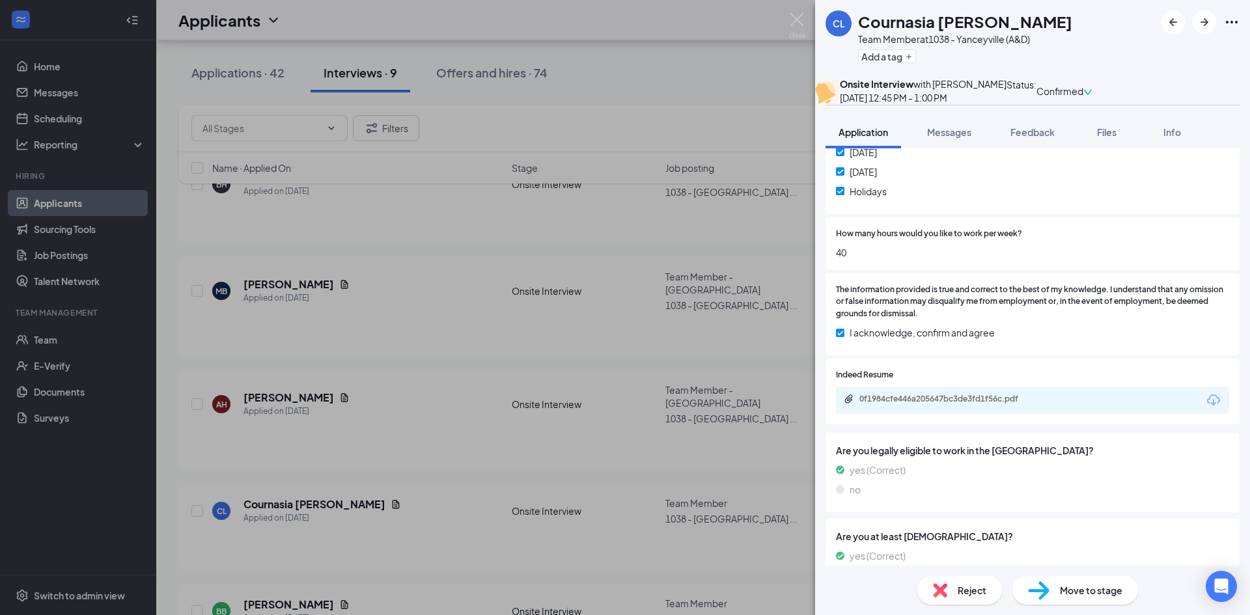
click at [923, 404] on div "0f1984cfe446a205647bc3de3fd1f56c.pdf" at bounding box center [951, 399] width 182 height 10
click at [949, 138] on span "Messages" at bounding box center [949, 132] width 44 height 12
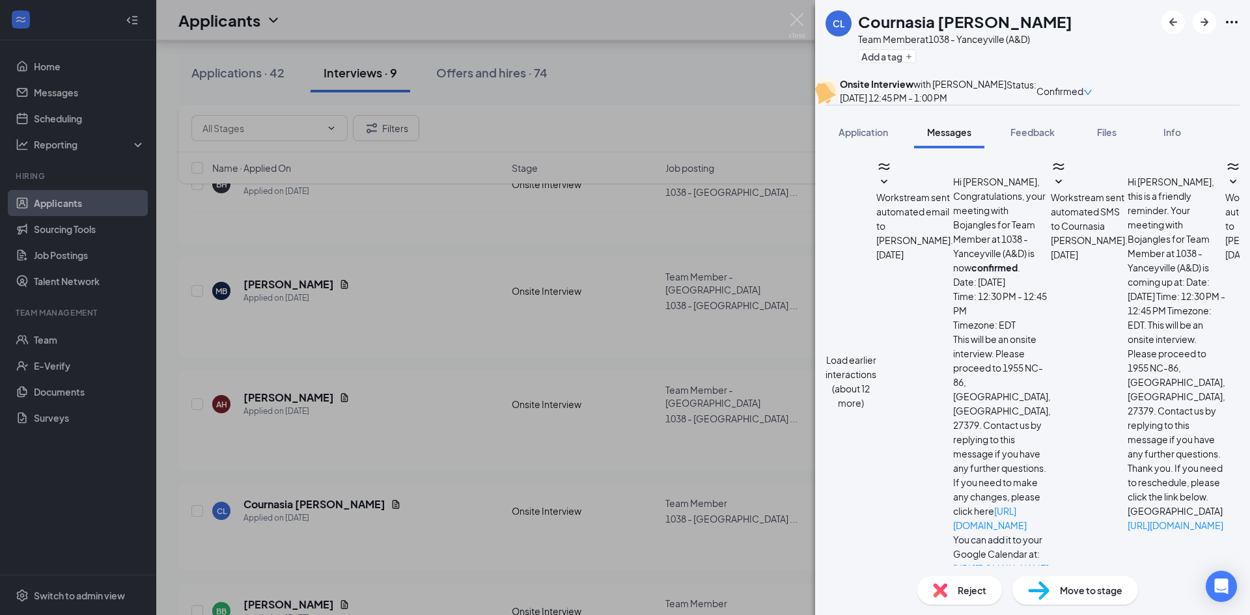
scroll to position [385, 0]
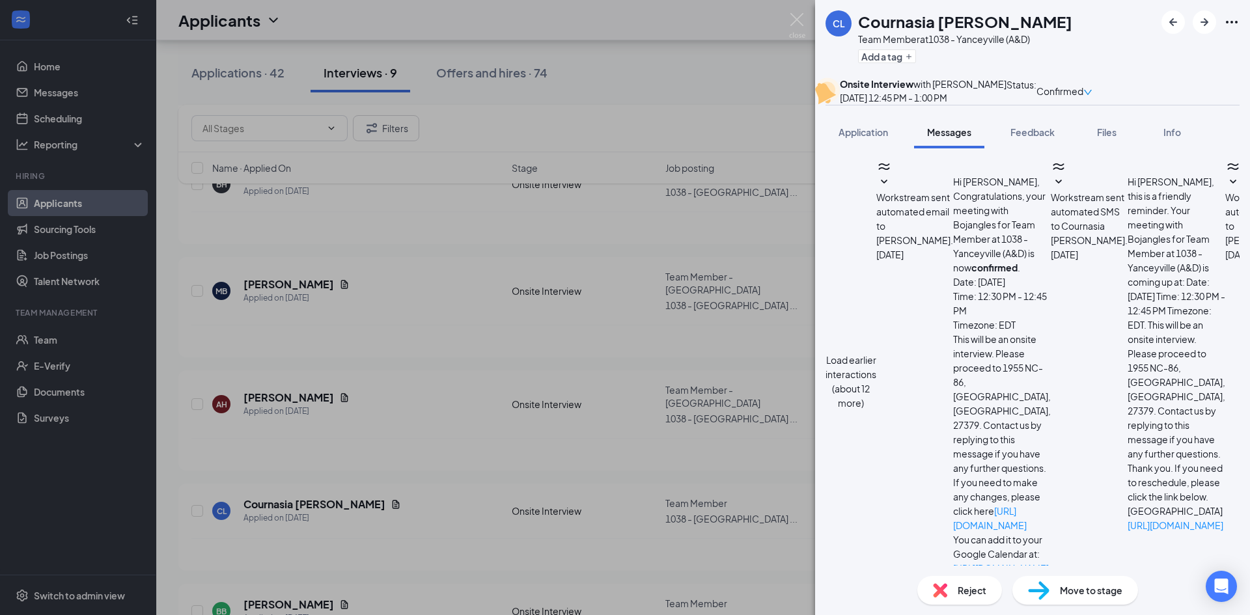
drag, startPoint x: 856, startPoint y: 458, endPoint x: 959, endPoint y: 499, distance: 111.4
type textarea "Are you still interested in a position here? I'd like to set up a time to do an…"
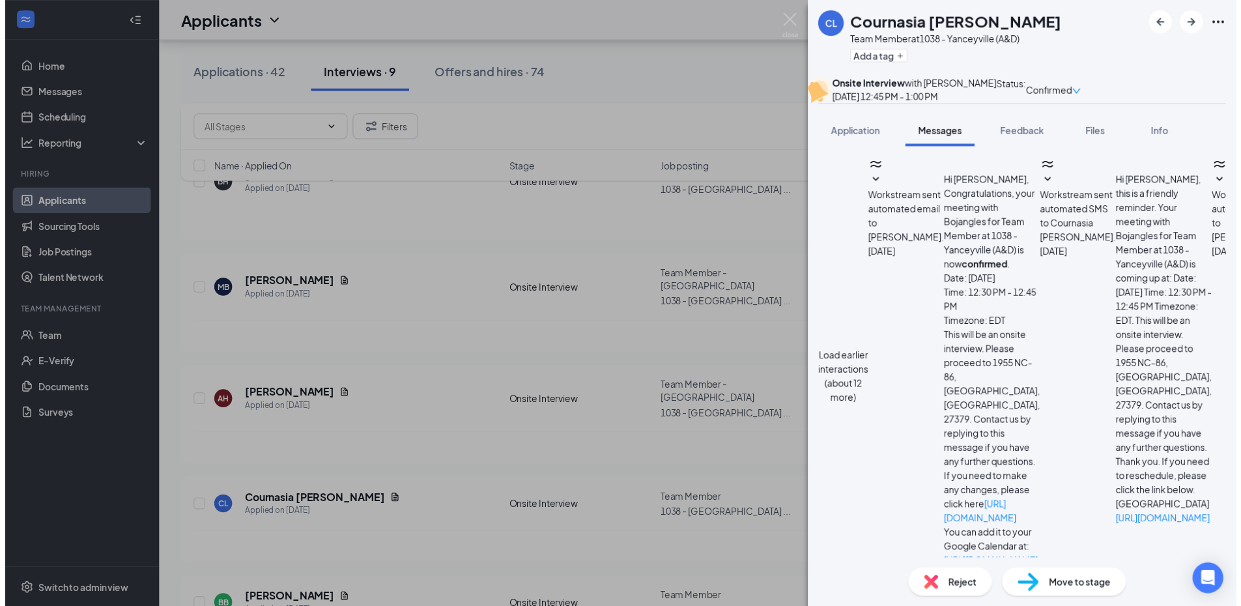
scroll to position [511, 0]
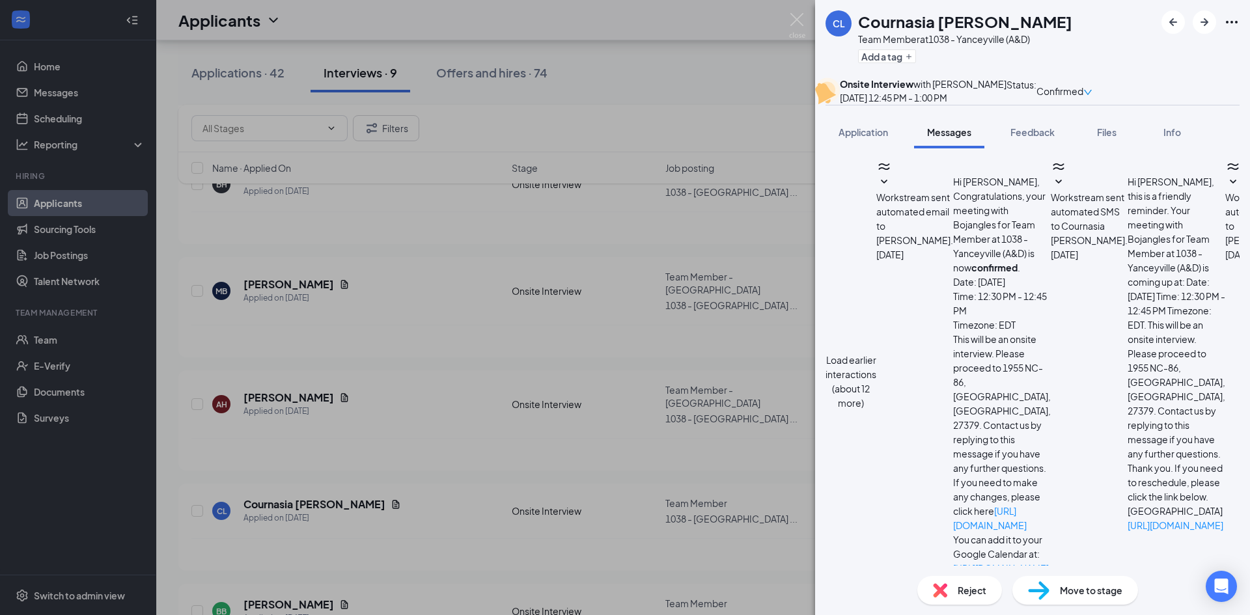
click at [804, 22] on img at bounding box center [797, 25] width 16 height 25
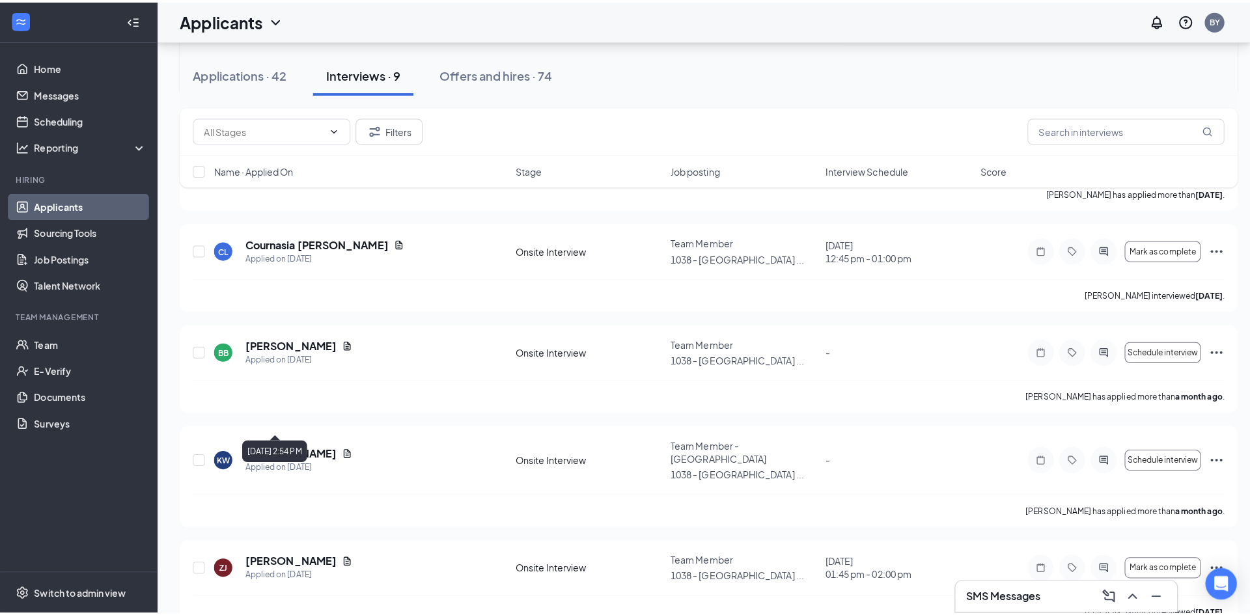
scroll to position [214, 0]
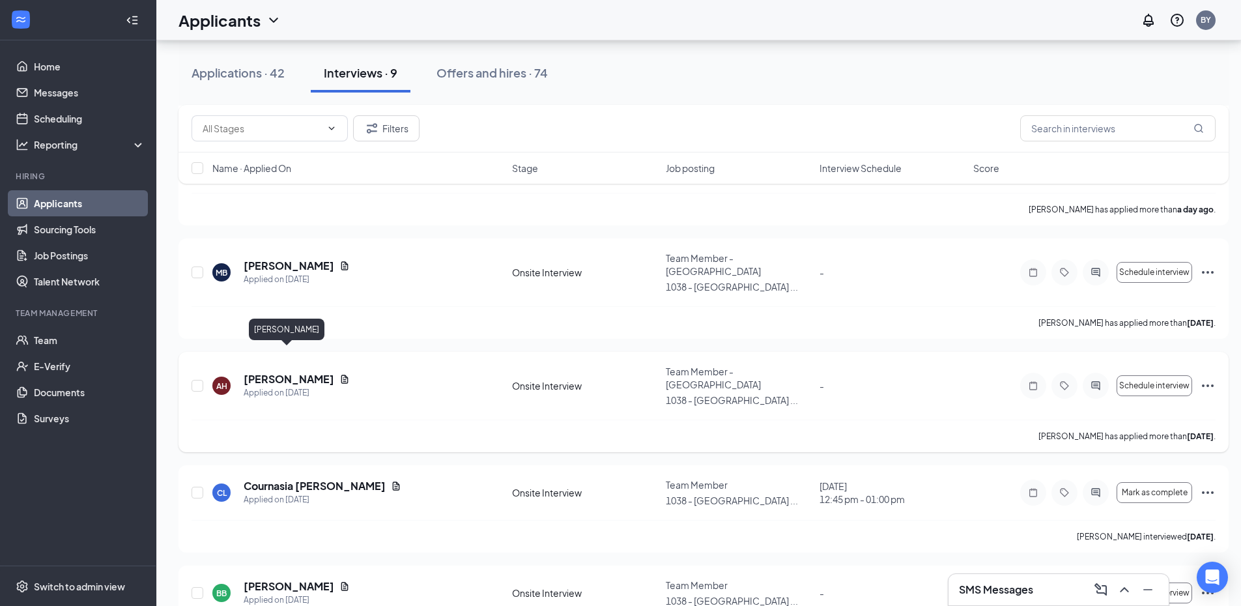
click at [306, 372] on h5 "[PERSON_NAME]" at bounding box center [289, 379] width 91 height 14
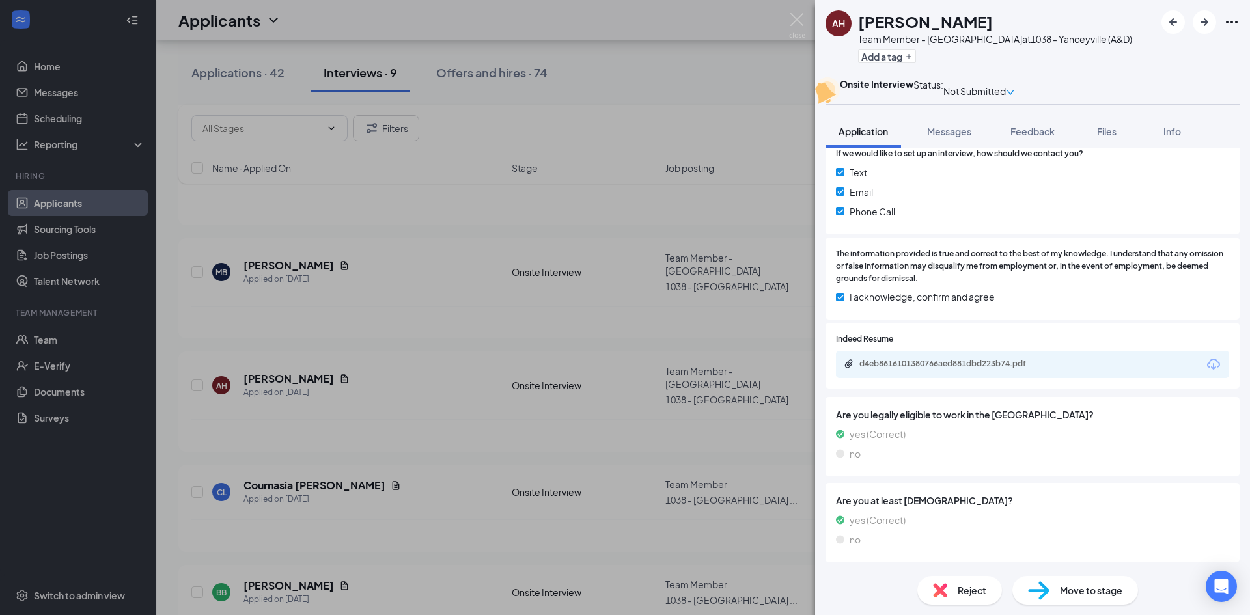
scroll to position [1042, 0]
click at [912, 369] on div "d4eb8616101380766aed881dbd223b74.pdf" at bounding box center [951, 364] width 182 height 10
click at [944, 137] on span "Messages" at bounding box center [949, 132] width 44 height 12
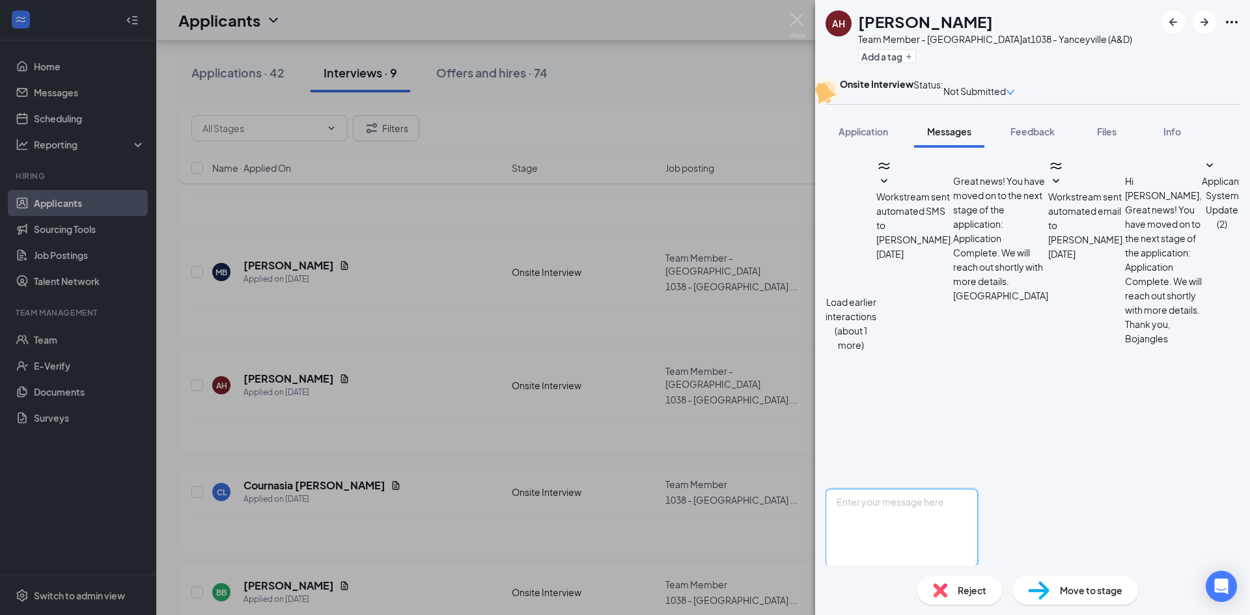
scroll to position [324, 0]
paste textarea "Are you still interested in a position here? I'd like to set up a time to do an…"
type textarea "Are you still interested in a position here? I'd like to set up a time to do an…"
click at [978, 567] on button "Send" at bounding box center [966, 589] width 23 height 45
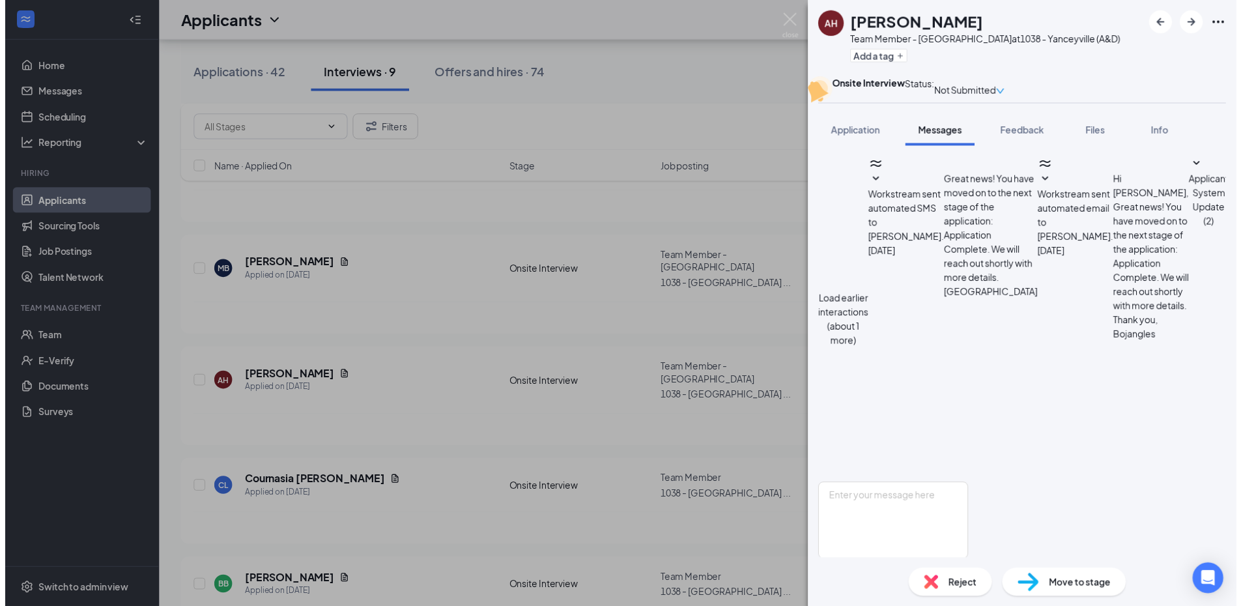
scroll to position [450, 0]
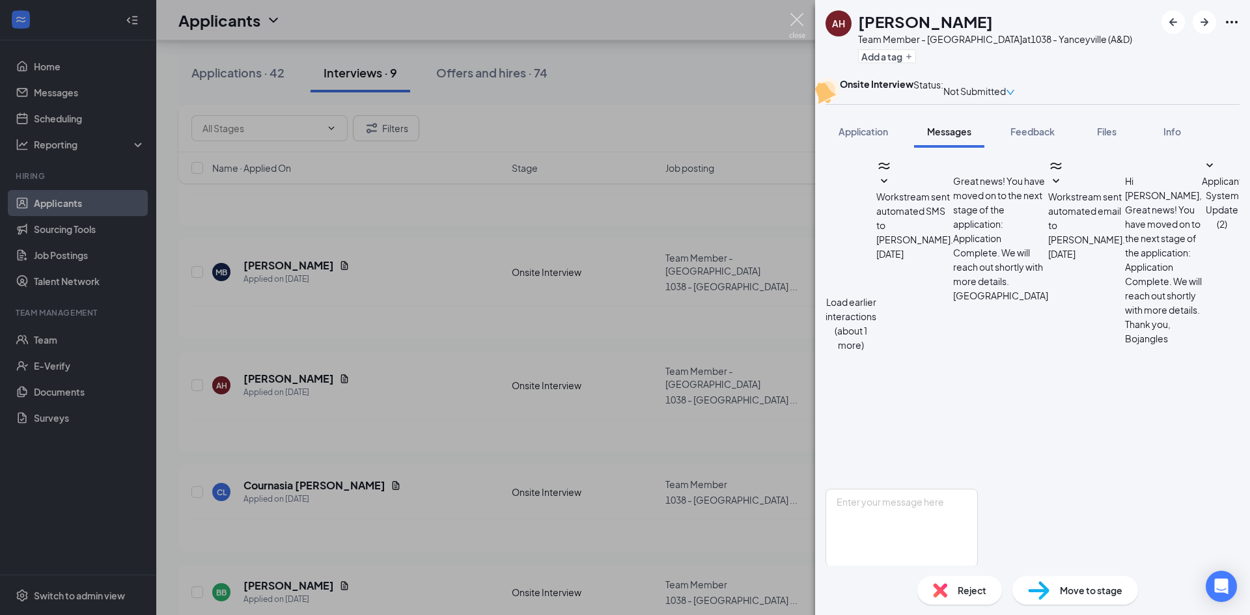
click at [796, 16] on img at bounding box center [797, 25] width 16 height 25
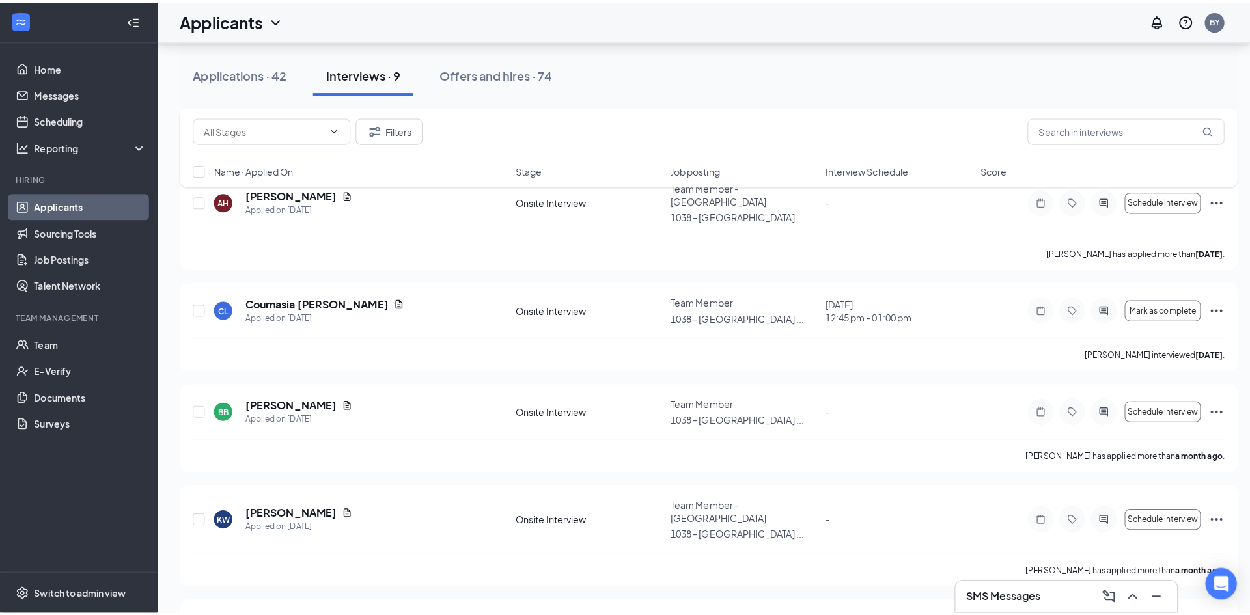
scroll to position [410, 0]
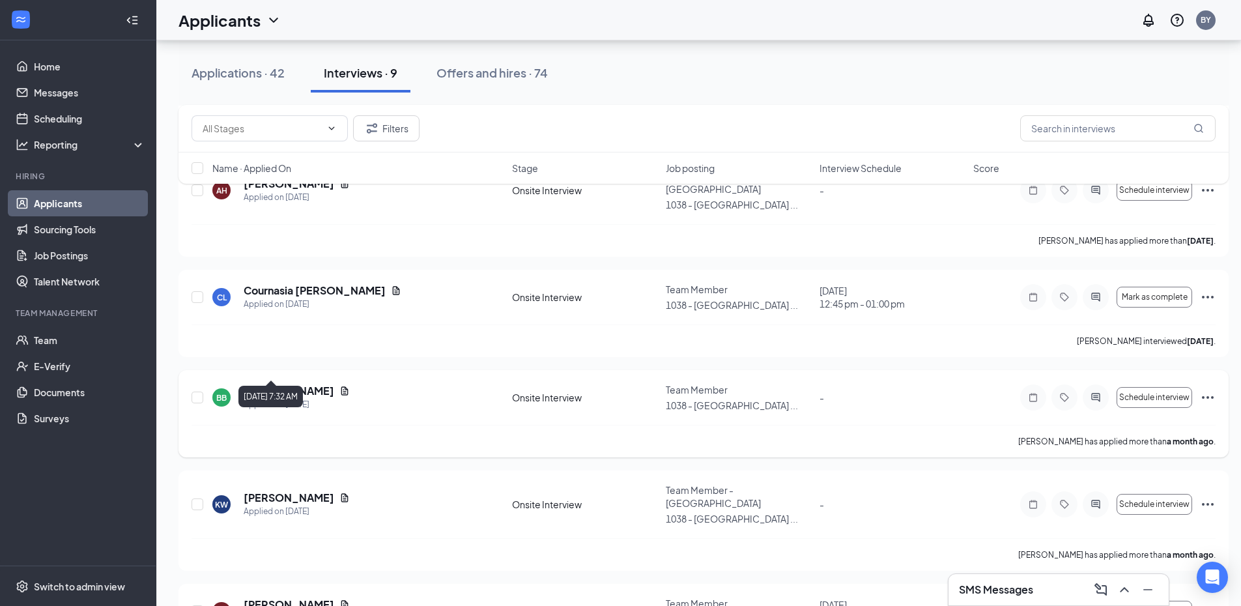
click at [298, 398] on div "Applied on [DATE]" at bounding box center [297, 404] width 106 height 13
click at [298, 384] on h5 "[PERSON_NAME]" at bounding box center [289, 391] width 91 height 14
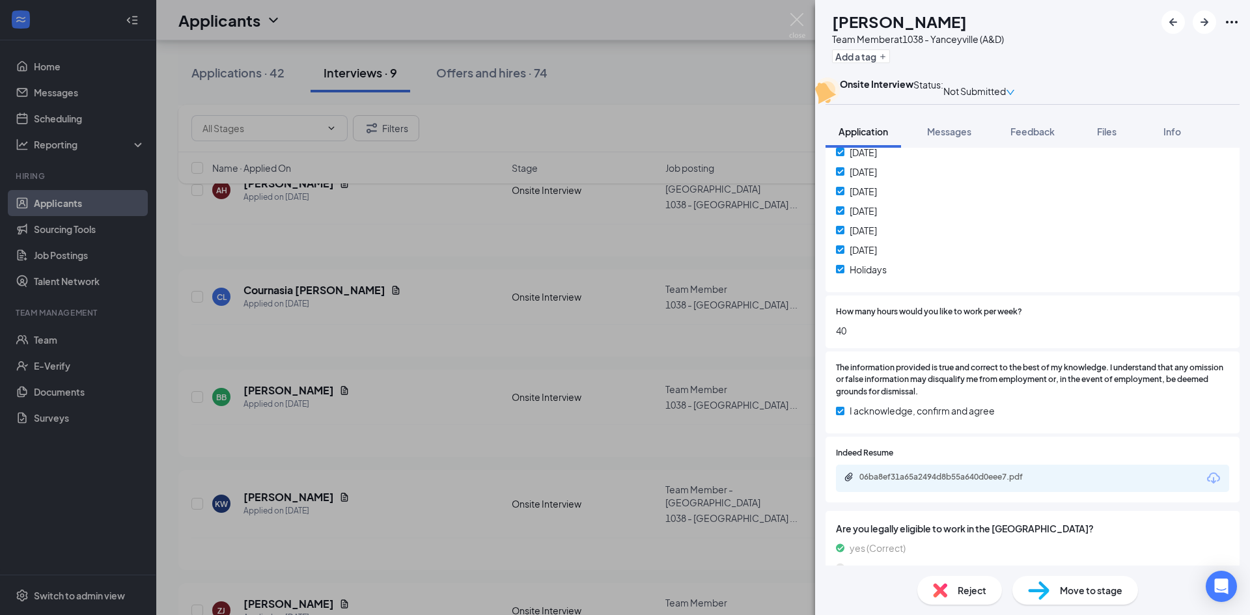
scroll to position [456, 0]
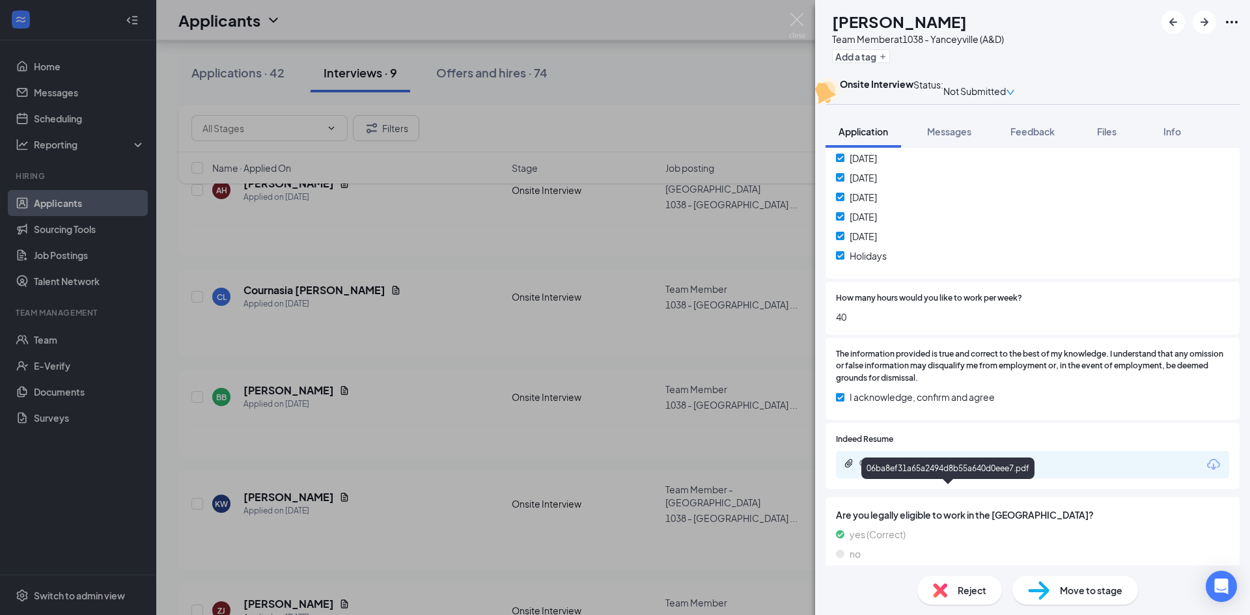
click at [896, 479] on div "06ba8ef31a65a2494d8b55a640d0eee7.pdf" at bounding box center [1032, 464] width 393 height 27
click at [896, 469] on div "06ba8ef31a65a2494d8b55a640d0eee7.pdf" at bounding box center [951, 463] width 182 height 10
click at [935, 148] on button "Messages" at bounding box center [949, 131] width 70 height 33
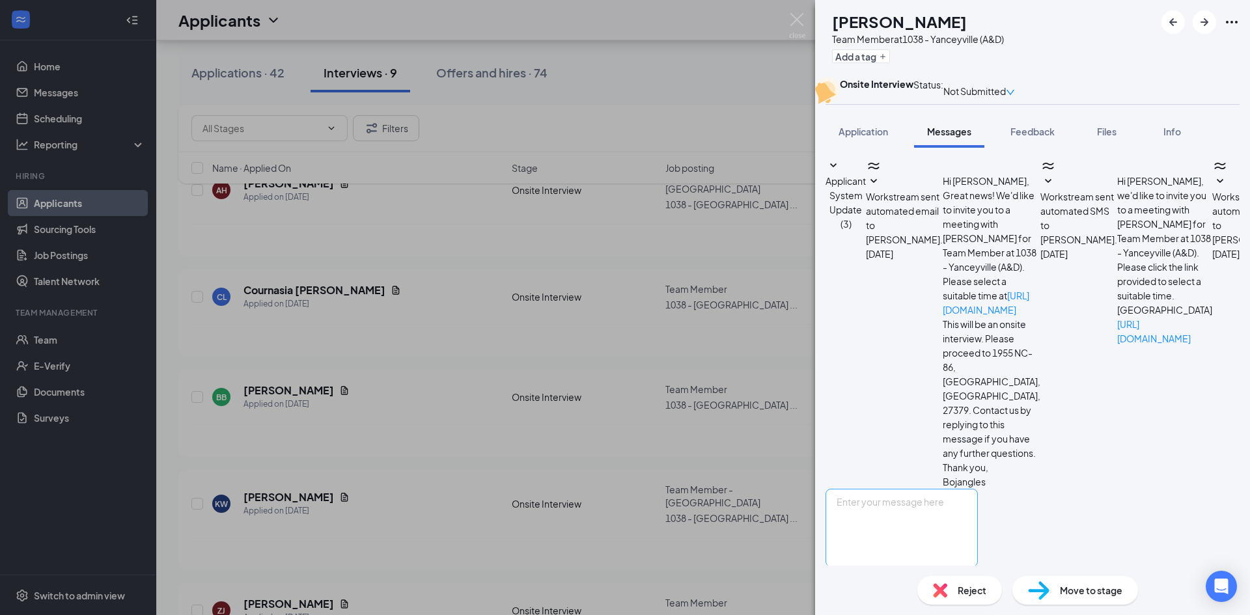
scroll to position [160, 0]
click at [928, 496] on textarea at bounding box center [902, 528] width 152 height 78
paste textarea "Are you still interested in a position here? I'd like to set up a time to do an…"
type textarea "Are you still interested in a position here? I'd like to set up a time to do an…"
click at [978, 567] on button "Send" at bounding box center [966, 589] width 23 height 45
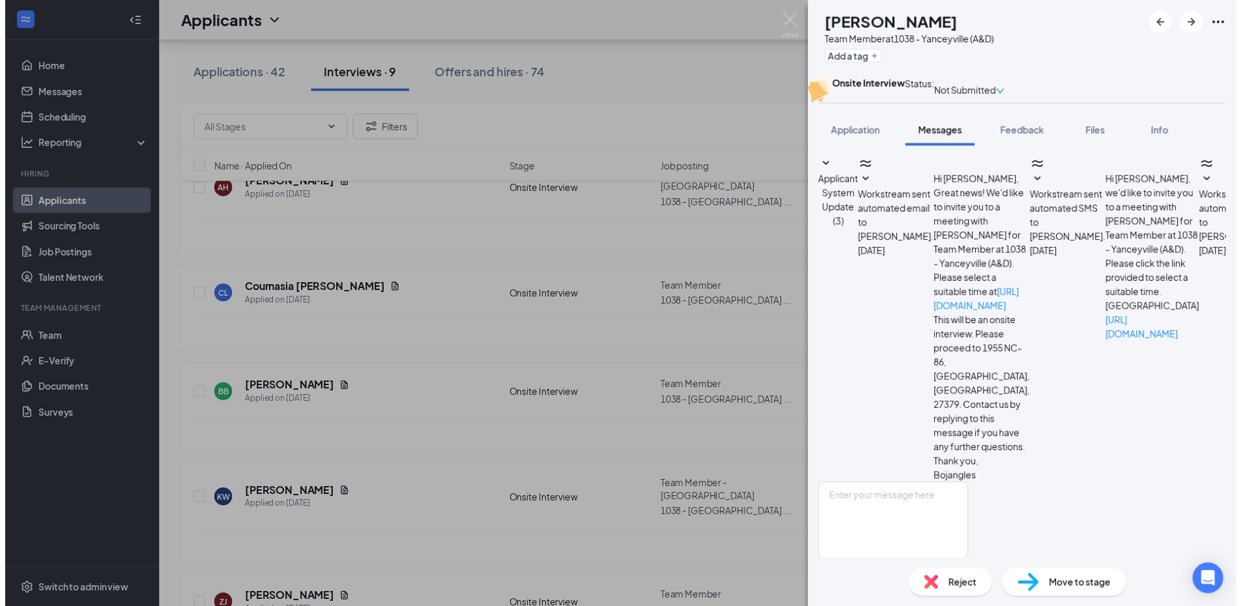
scroll to position [286, 0]
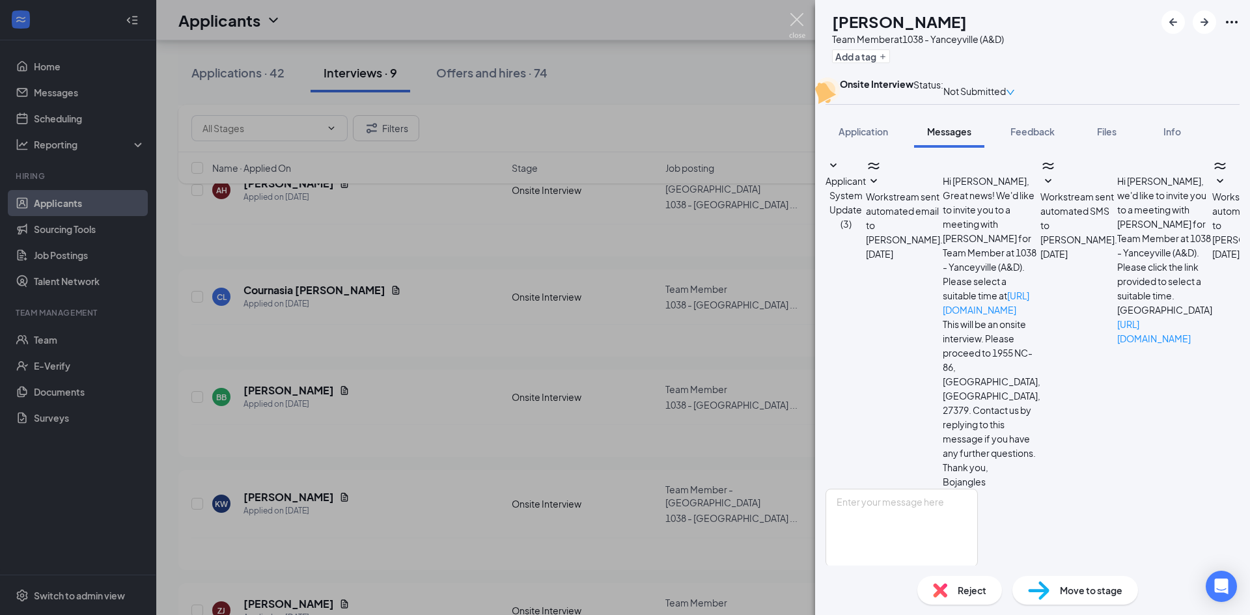
click at [793, 21] on img at bounding box center [797, 25] width 16 height 25
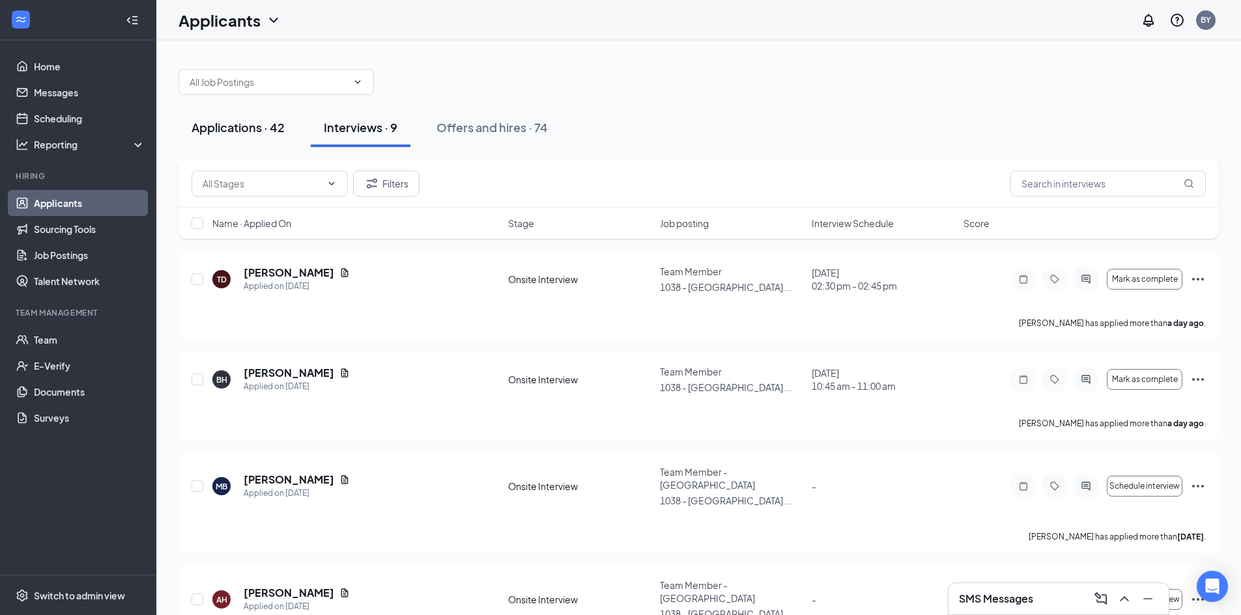
click at [227, 130] on div "Applications · 42" at bounding box center [237, 127] width 93 height 16
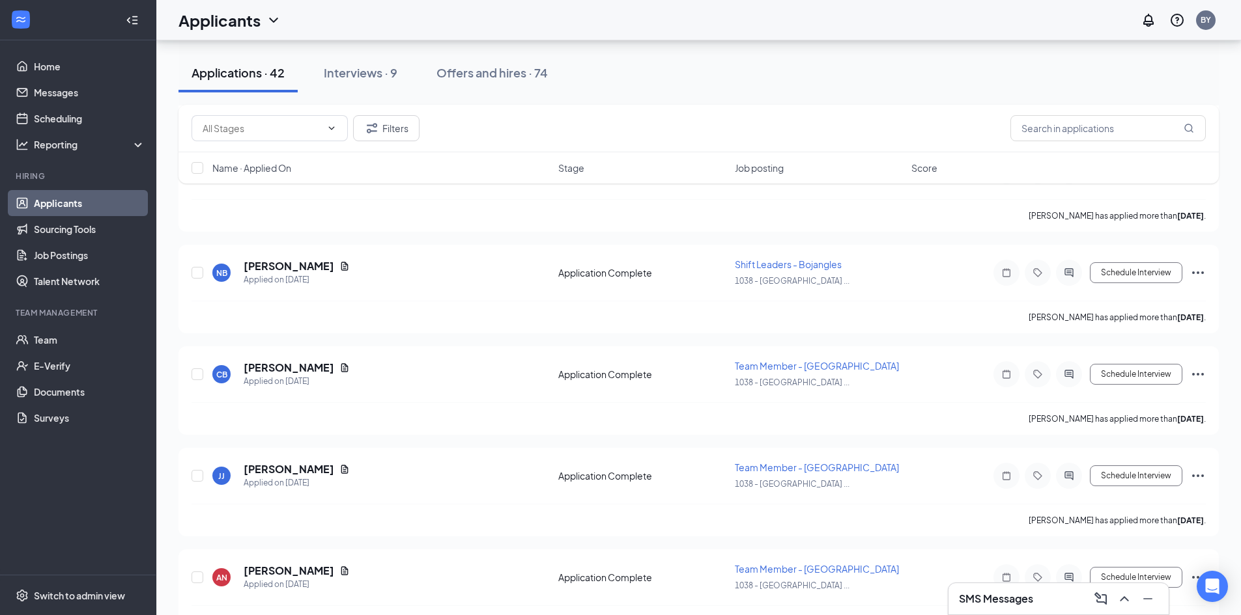
scroll to position [1822, 0]
